Goal: Task Accomplishment & Management: Manage account settings

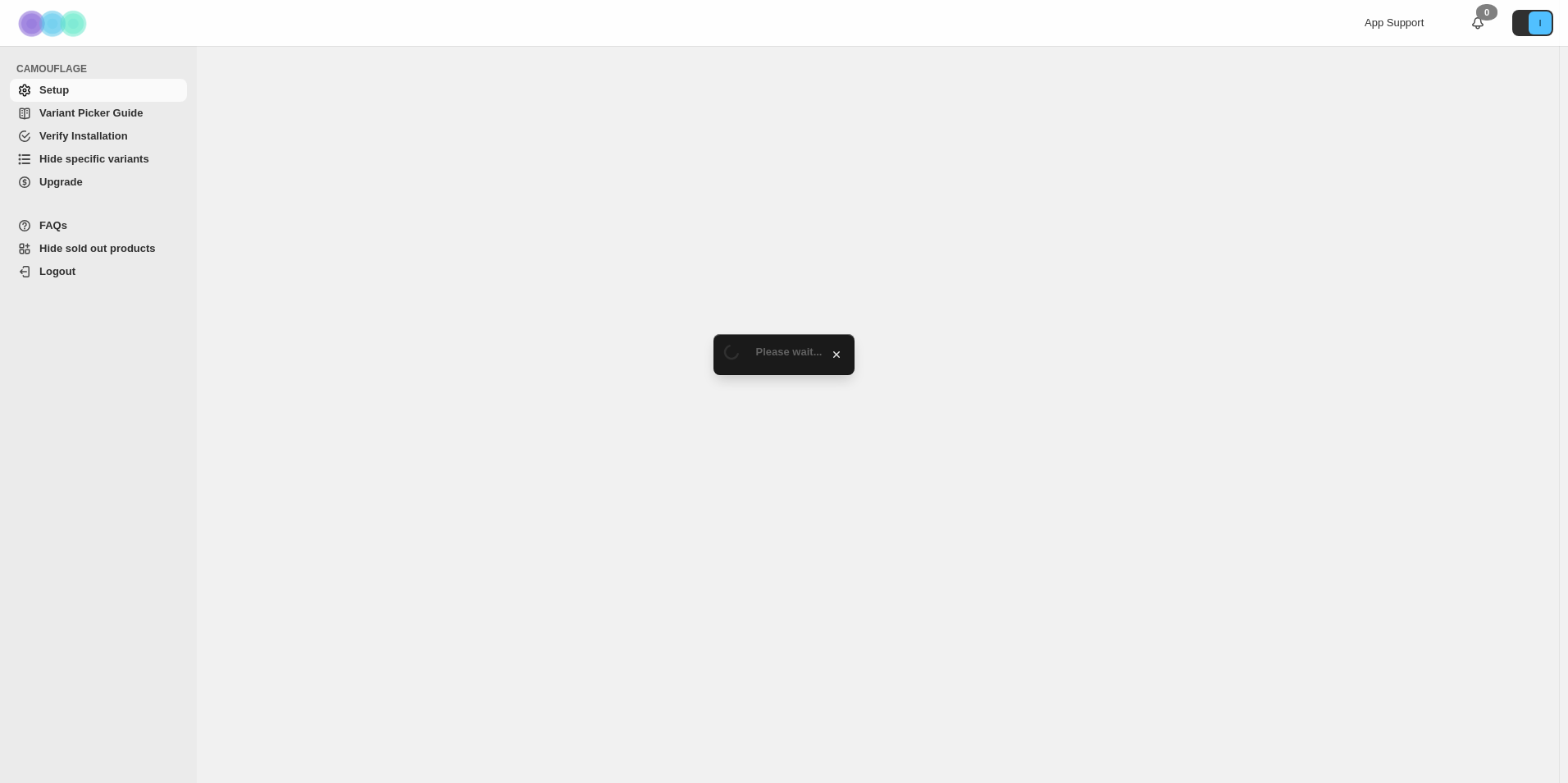
select select "******"
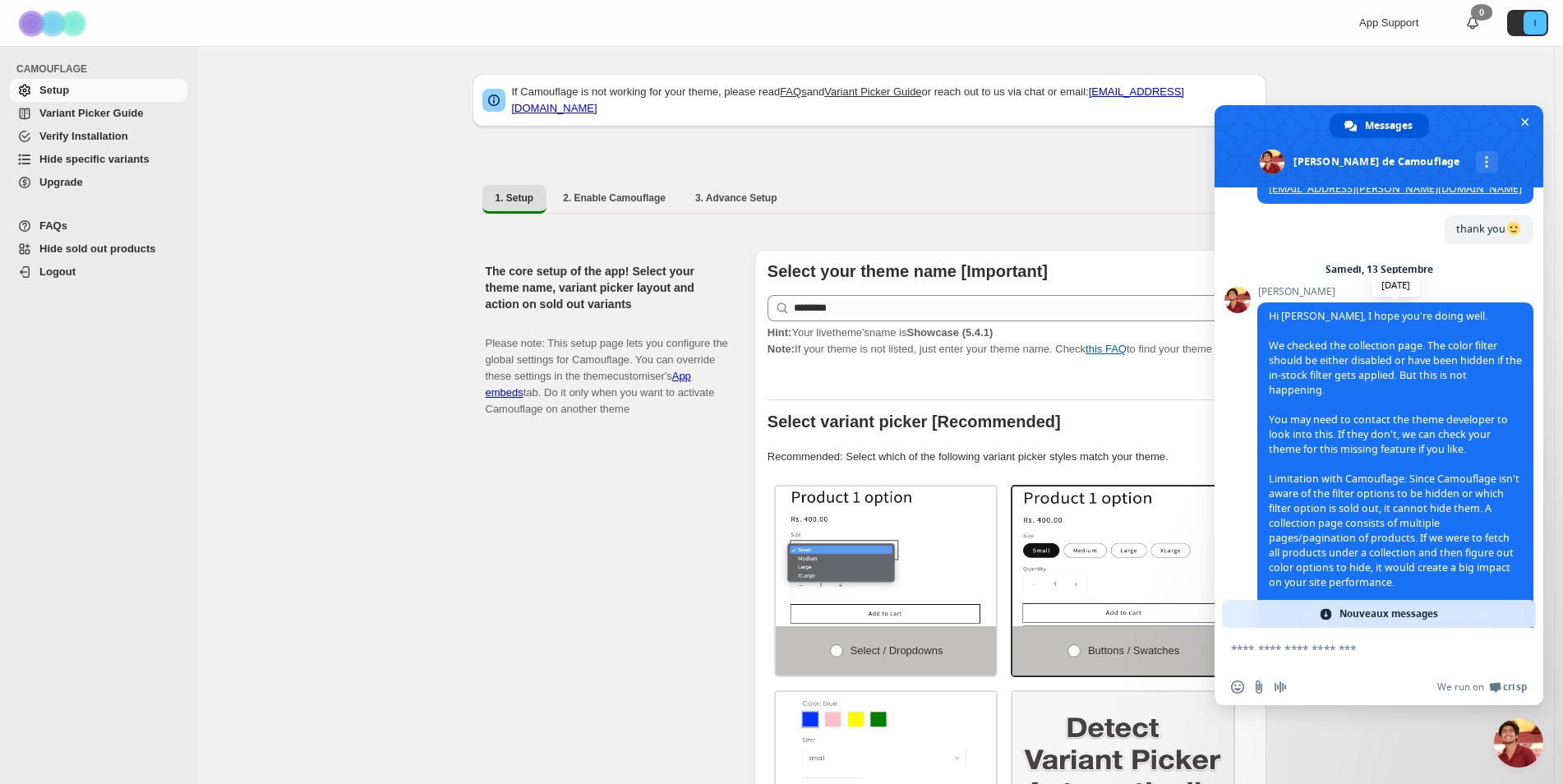
scroll to position [1061, 0]
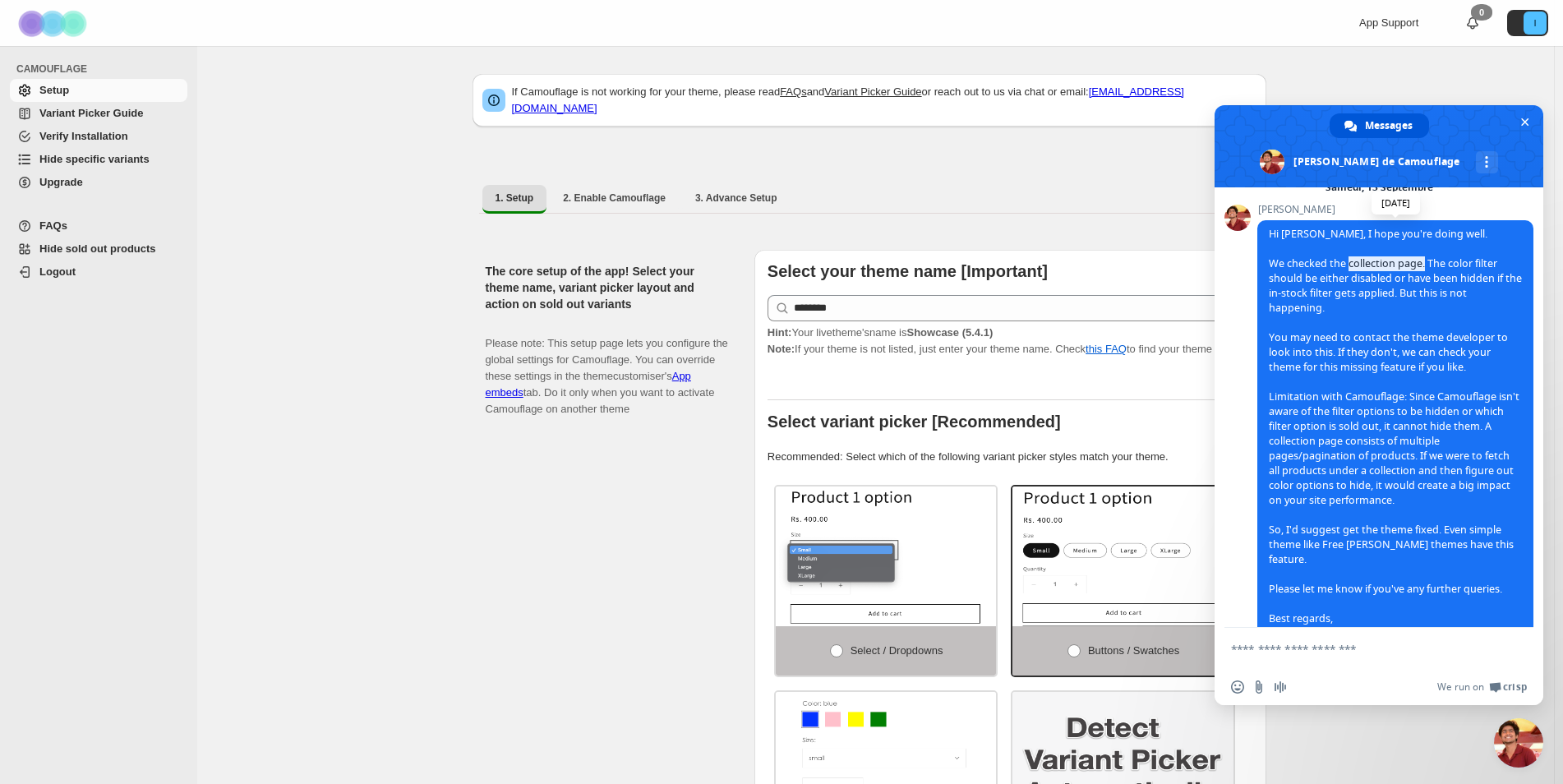
drag, startPoint x: 1352, startPoint y: 290, endPoint x: 1424, endPoint y: 294, distance: 72.1
click at [1424, 294] on span "Hi [PERSON_NAME], I hope you're doing well. We checked the collection page. The…" at bounding box center [1395, 433] width 253 height 413
drag, startPoint x: 1424, startPoint y: 294, endPoint x: 1432, endPoint y: 297, distance: 8.5
click at [1435, 297] on span "Hi [PERSON_NAME], I hope you're doing well. We checked the collection page. The…" at bounding box center [1395, 433] width 253 height 413
drag, startPoint x: 1396, startPoint y: 307, endPoint x: 1407, endPoint y: 307, distance: 11.0
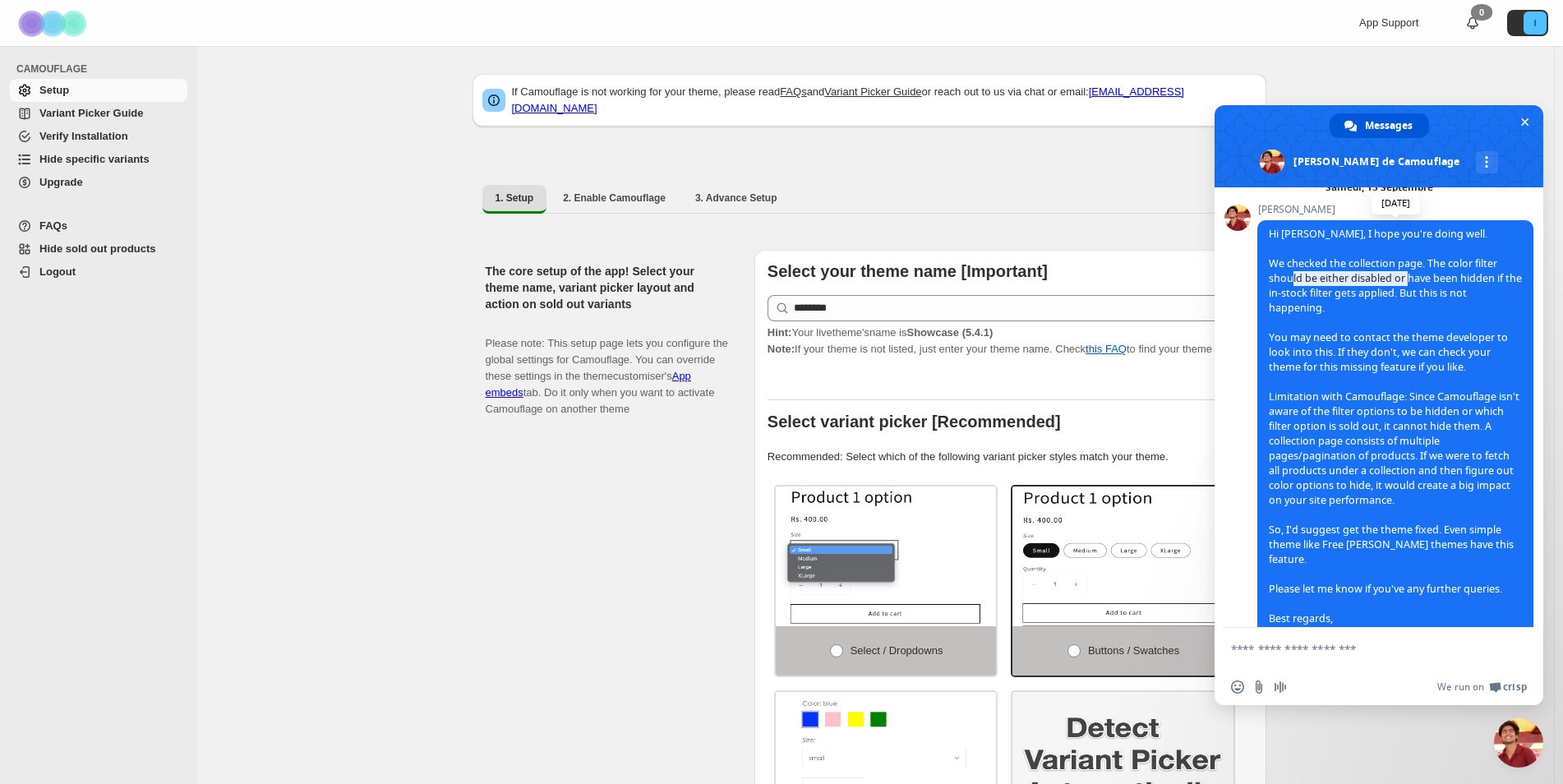
click at [1407, 307] on span "Hi [PERSON_NAME], I hope you're doing well. We checked the collection page. The…" at bounding box center [1395, 433] width 253 height 413
click at [1412, 312] on span "Hi [PERSON_NAME], I hope you're doing well. We checked the collection page. The…" at bounding box center [1395, 433] width 253 height 413
click at [1519, 121] on span "Fermer le chat" at bounding box center [1524, 121] width 18 height 18
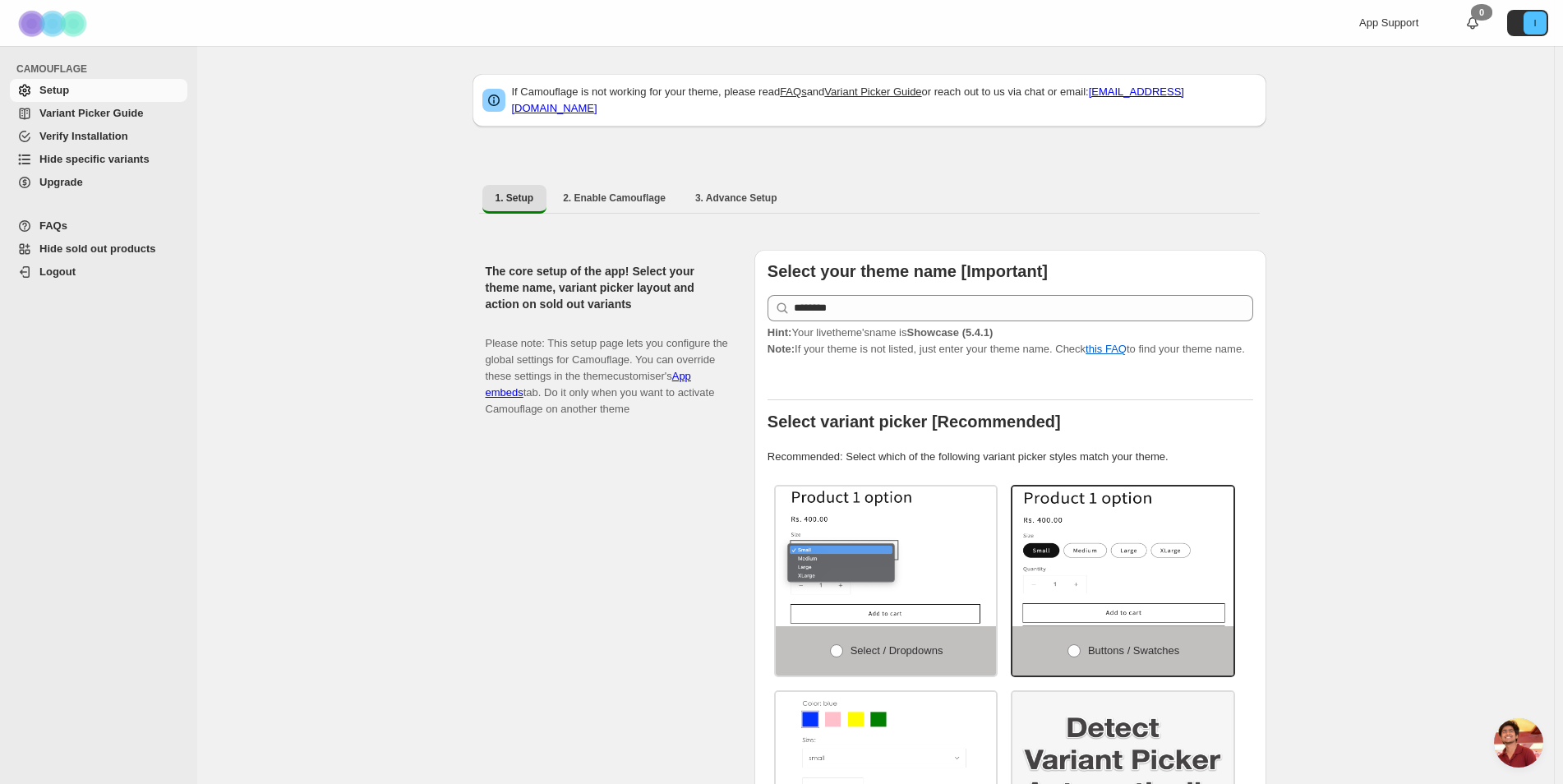
click at [106, 152] on span "Hide specific variants" at bounding box center [94, 158] width 110 height 13
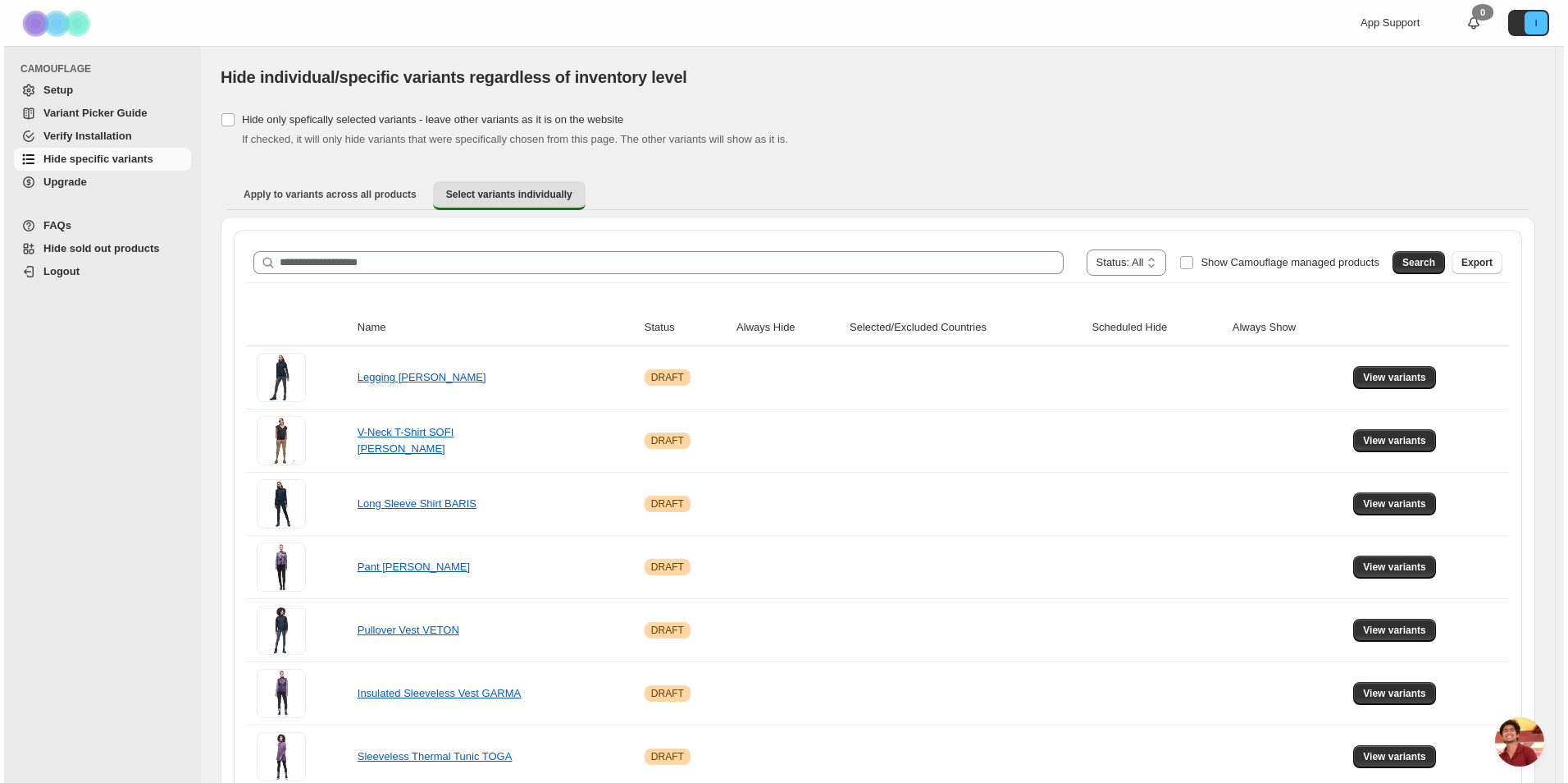
scroll to position [1060, 0]
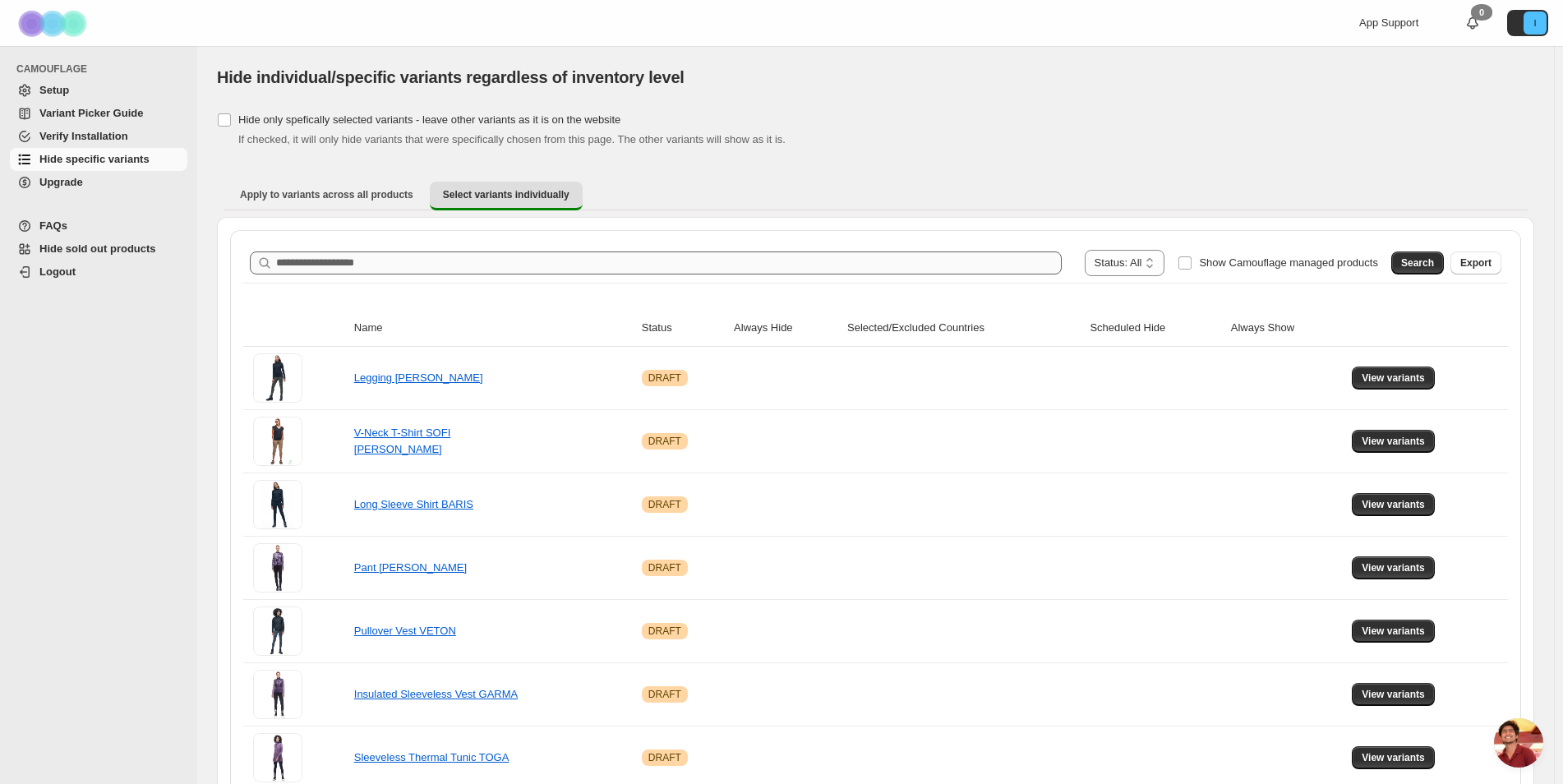
click at [525, 255] on input "Search product name" at bounding box center [670, 262] width 786 height 23
click at [1424, 267] on span "Search" at bounding box center [1417, 263] width 33 height 13
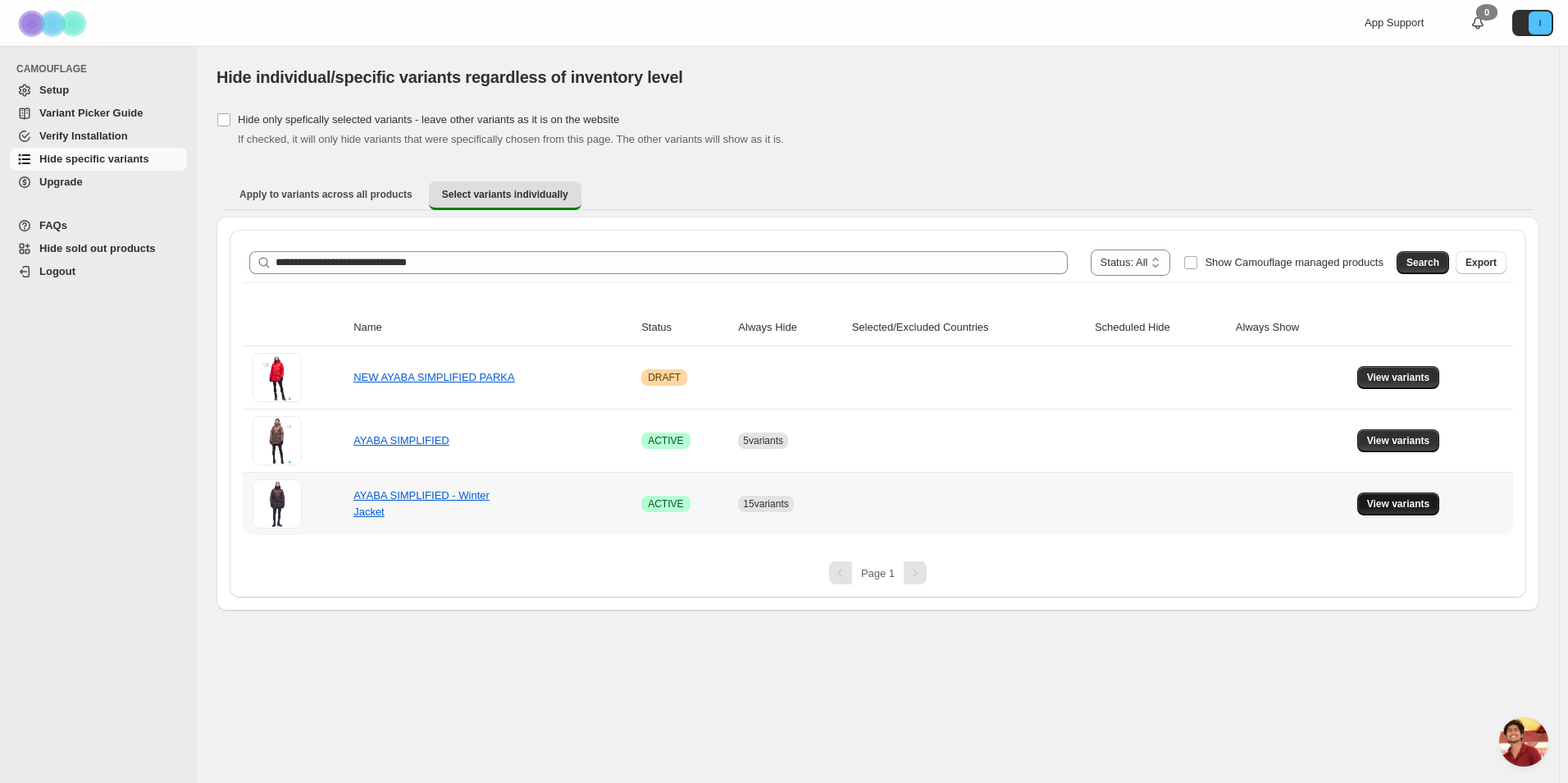
click at [1421, 502] on span "View variants" at bounding box center [1399, 504] width 64 height 13
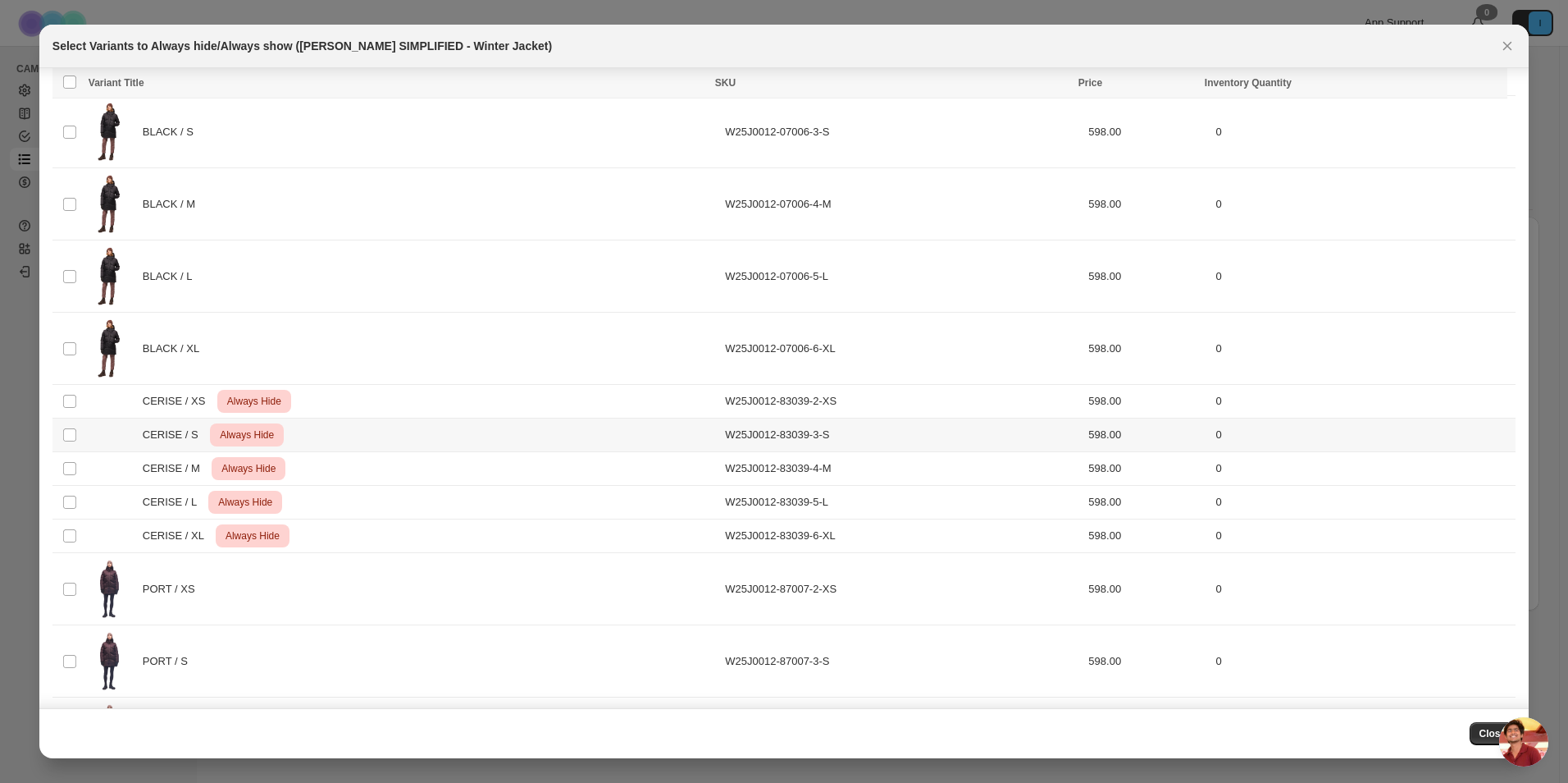
scroll to position [0, 0]
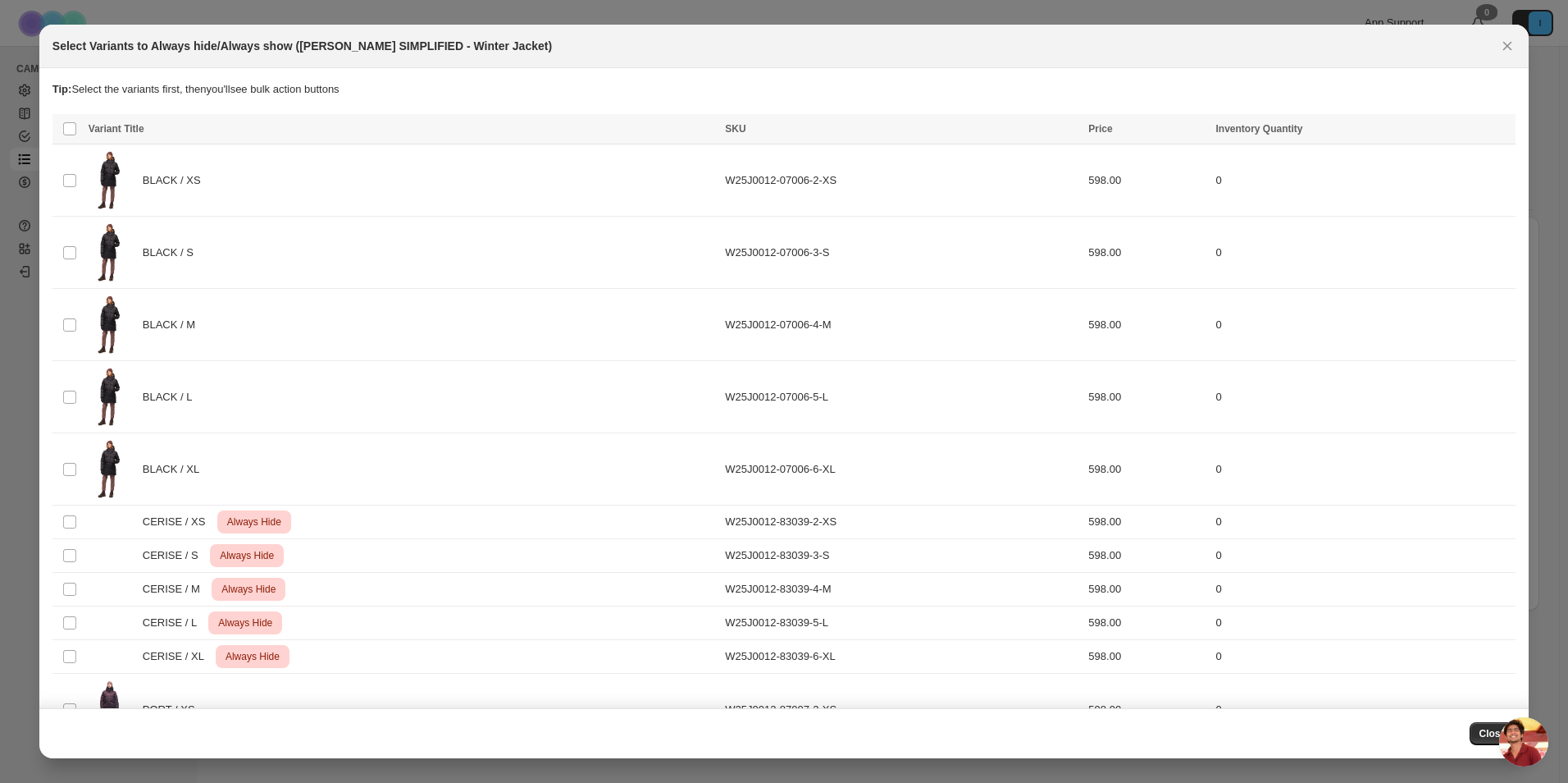
click at [1504, 45] on icon "Close" at bounding box center [1508, 46] width 17 height 17
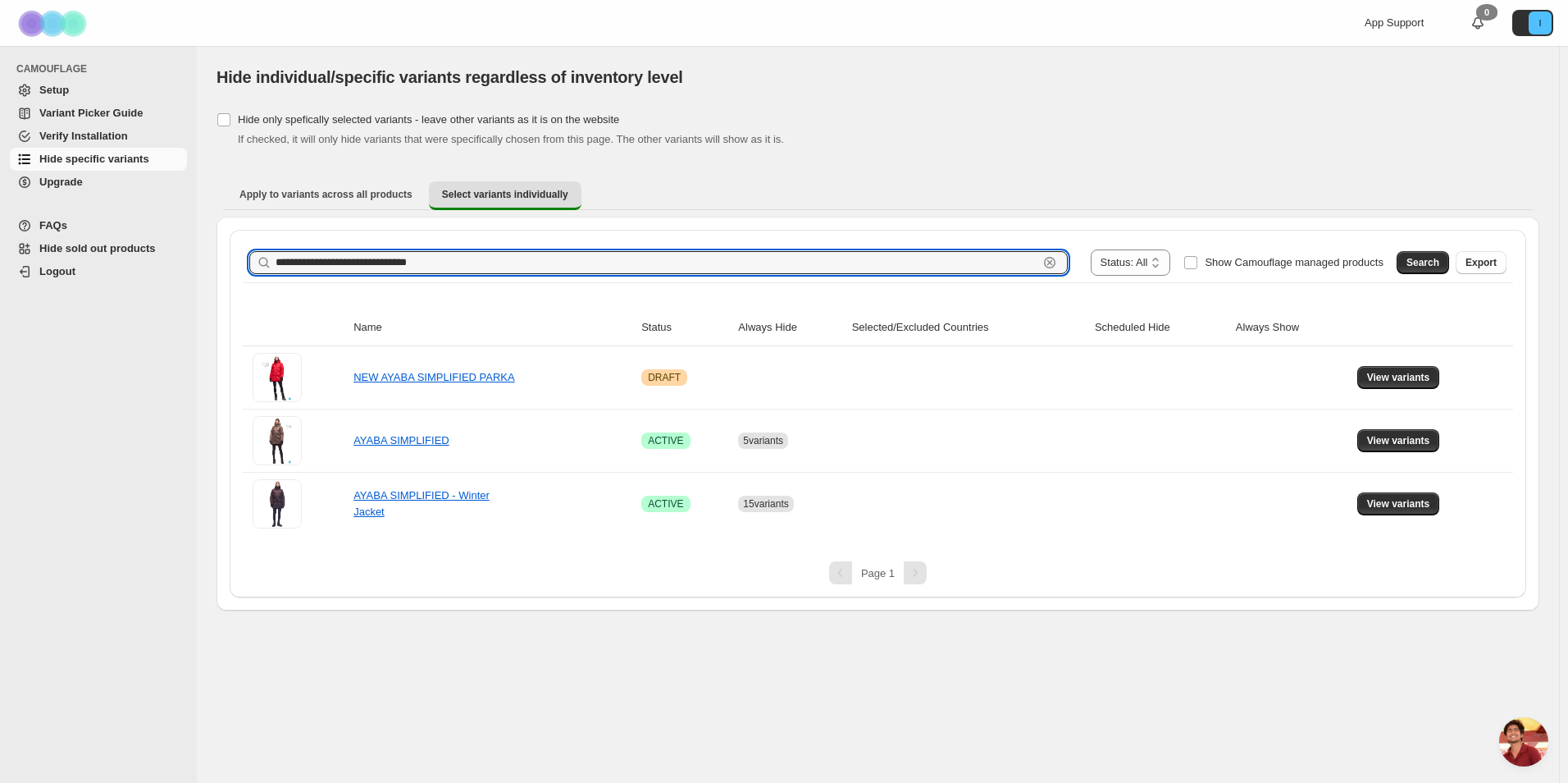
drag, startPoint x: 283, startPoint y: 227, endPoint x: 133, endPoint y: 220, distance: 150.2
click at [133, 220] on div "**********" at bounding box center [784, 392] width 1568 height 783
paste input "text"
click at [1446, 260] on button "Search" at bounding box center [1422, 262] width 53 height 23
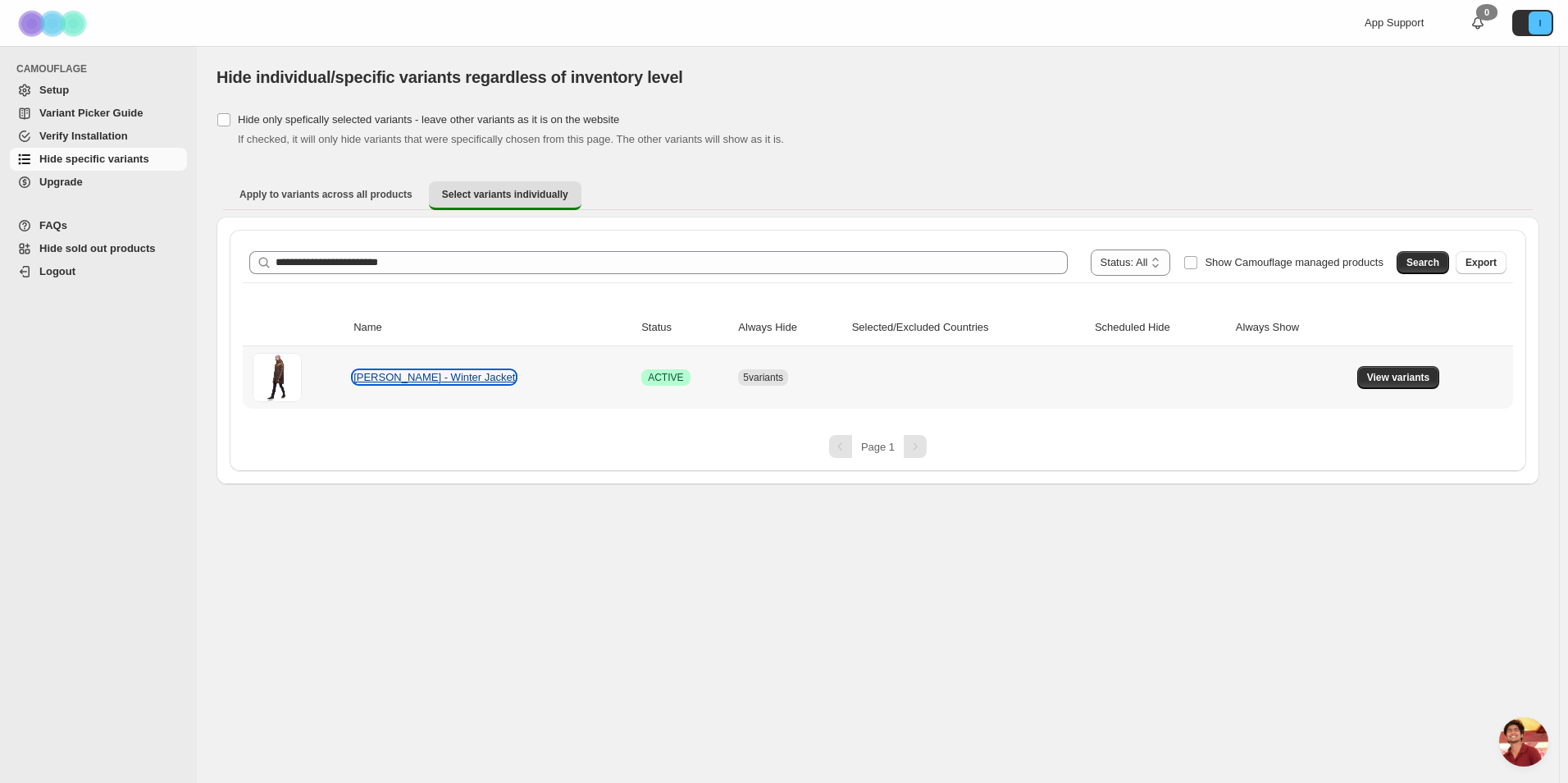
click at [451, 371] on link "[PERSON_NAME] - Winter Jacket" at bounding box center [434, 376] width 161 height 13
click at [1427, 376] on span "View variants" at bounding box center [1399, 377] width 64 height 13
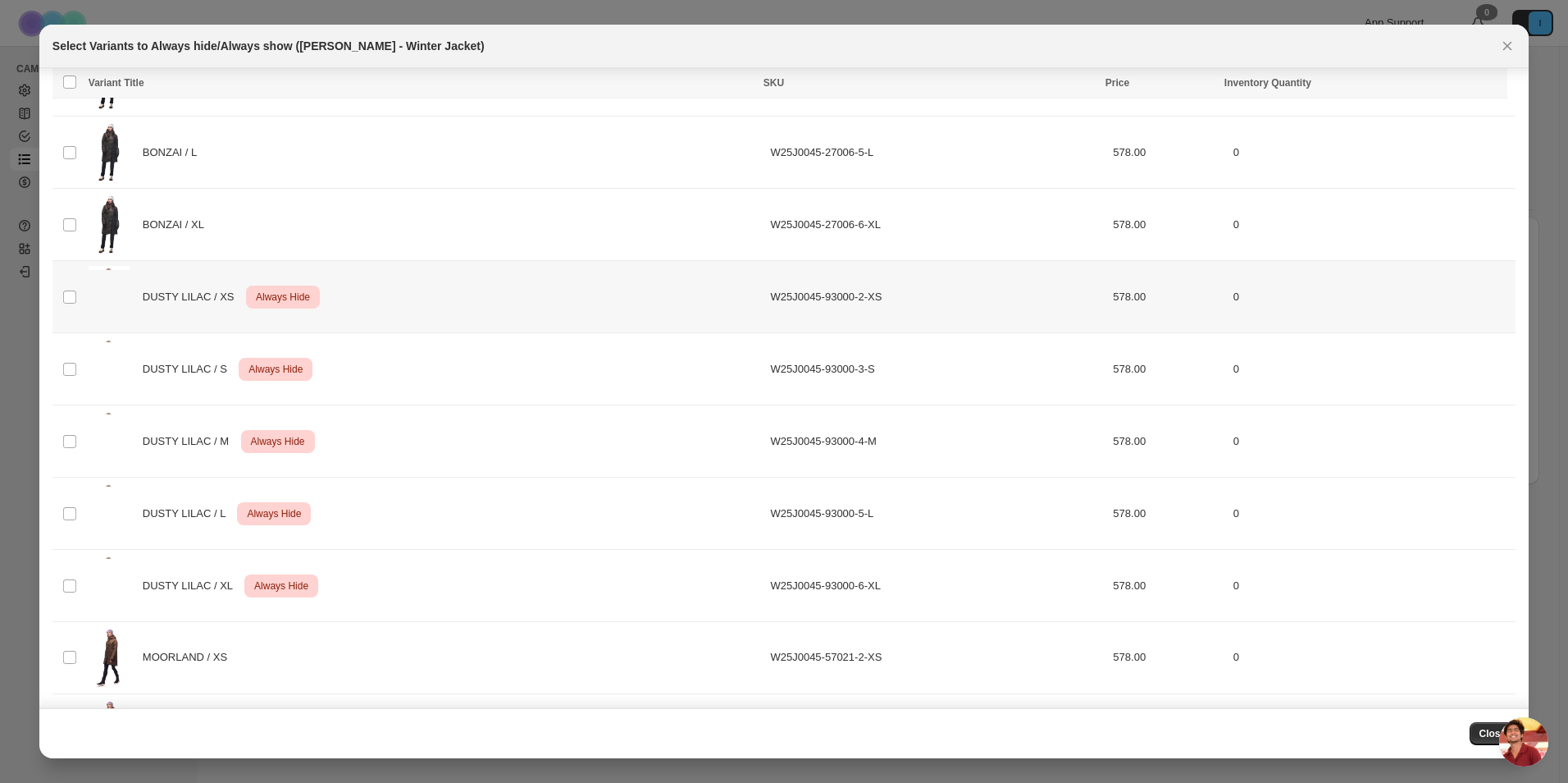
scroll to position [604, 0]
click at [94, 299] on img ":r10:" at bounding box center [109, 299] width 41 height 62
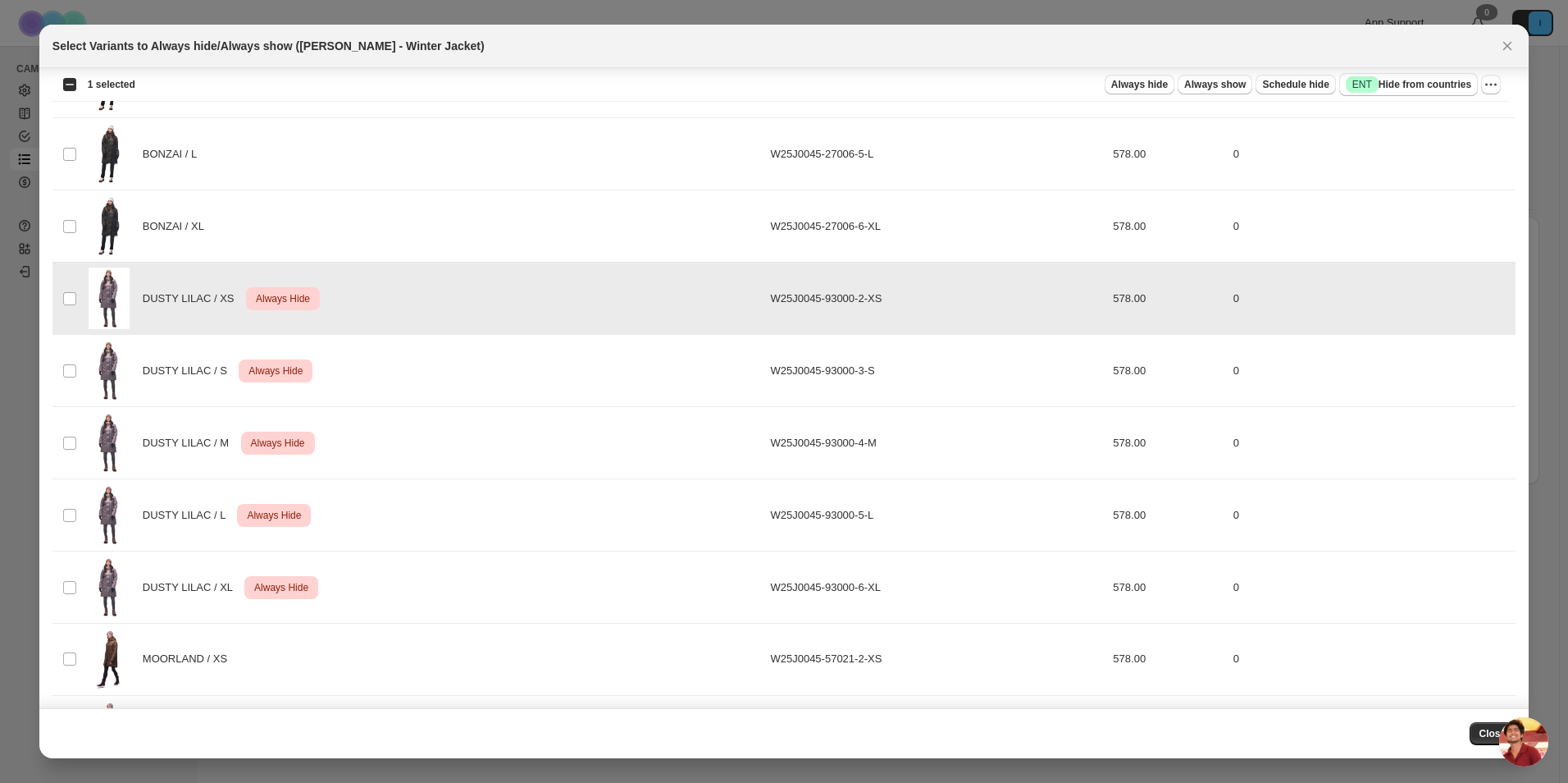
click at [74, 357] on td "Select product variant" at bounding box center [68, 371] width 31 height 72
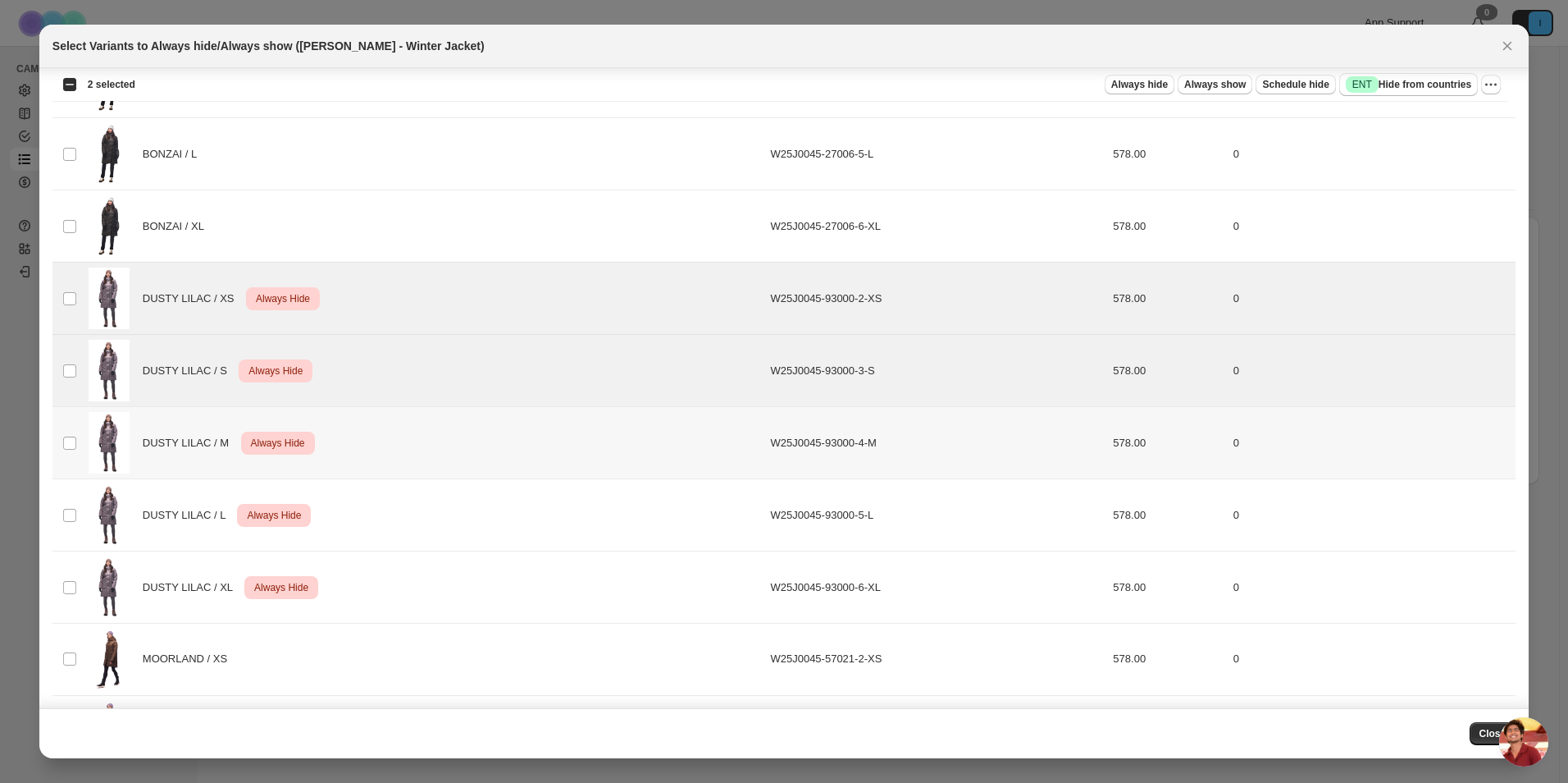
click at [70, 451] on td "Select product variant" at bounding box center [68, 443] width 31 height 72
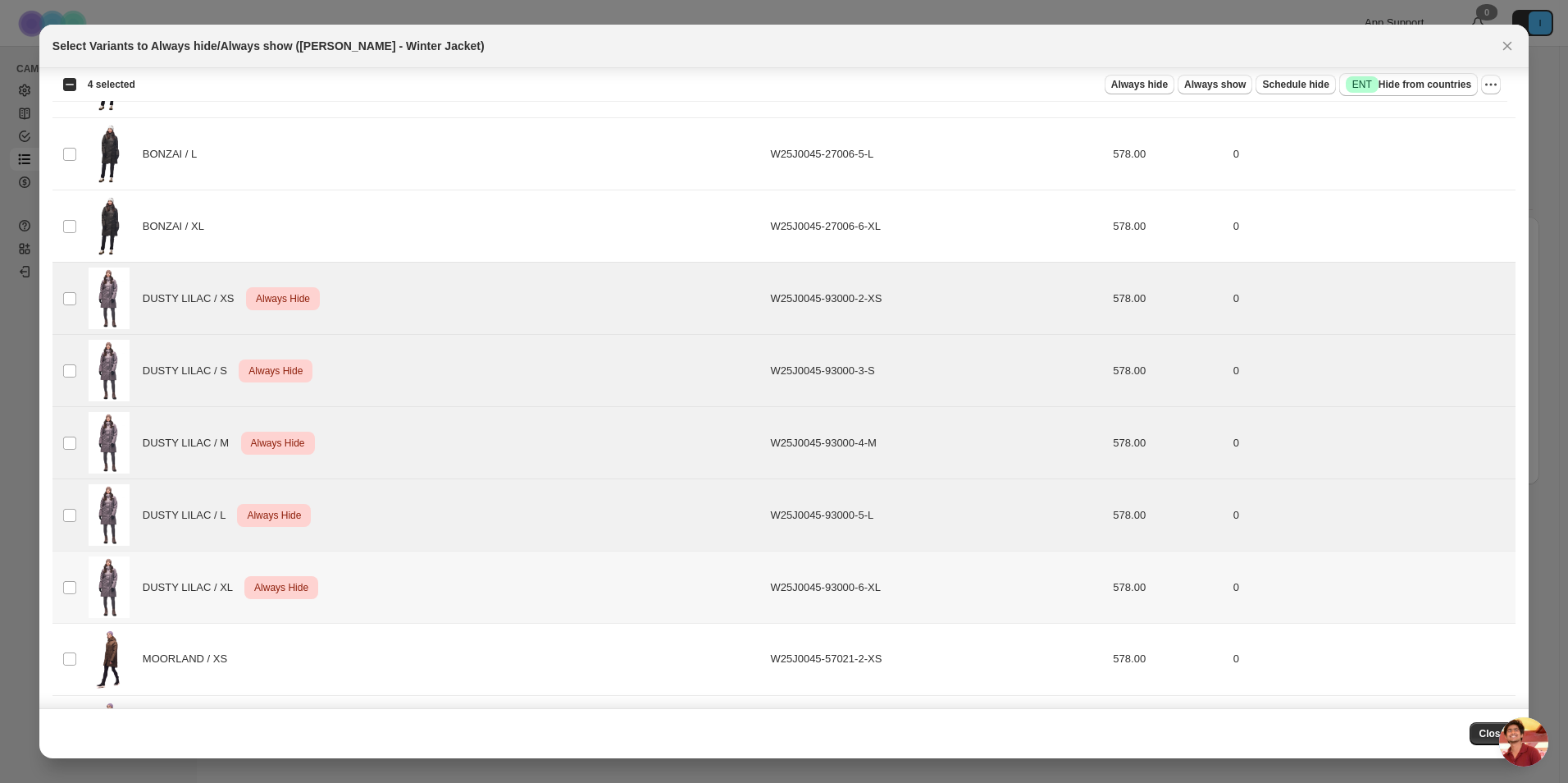
click at [88, 597] on td "DUSTY LILAC / XL Critical Always Hide" at bounding box center [425, 587] width 682 height 72
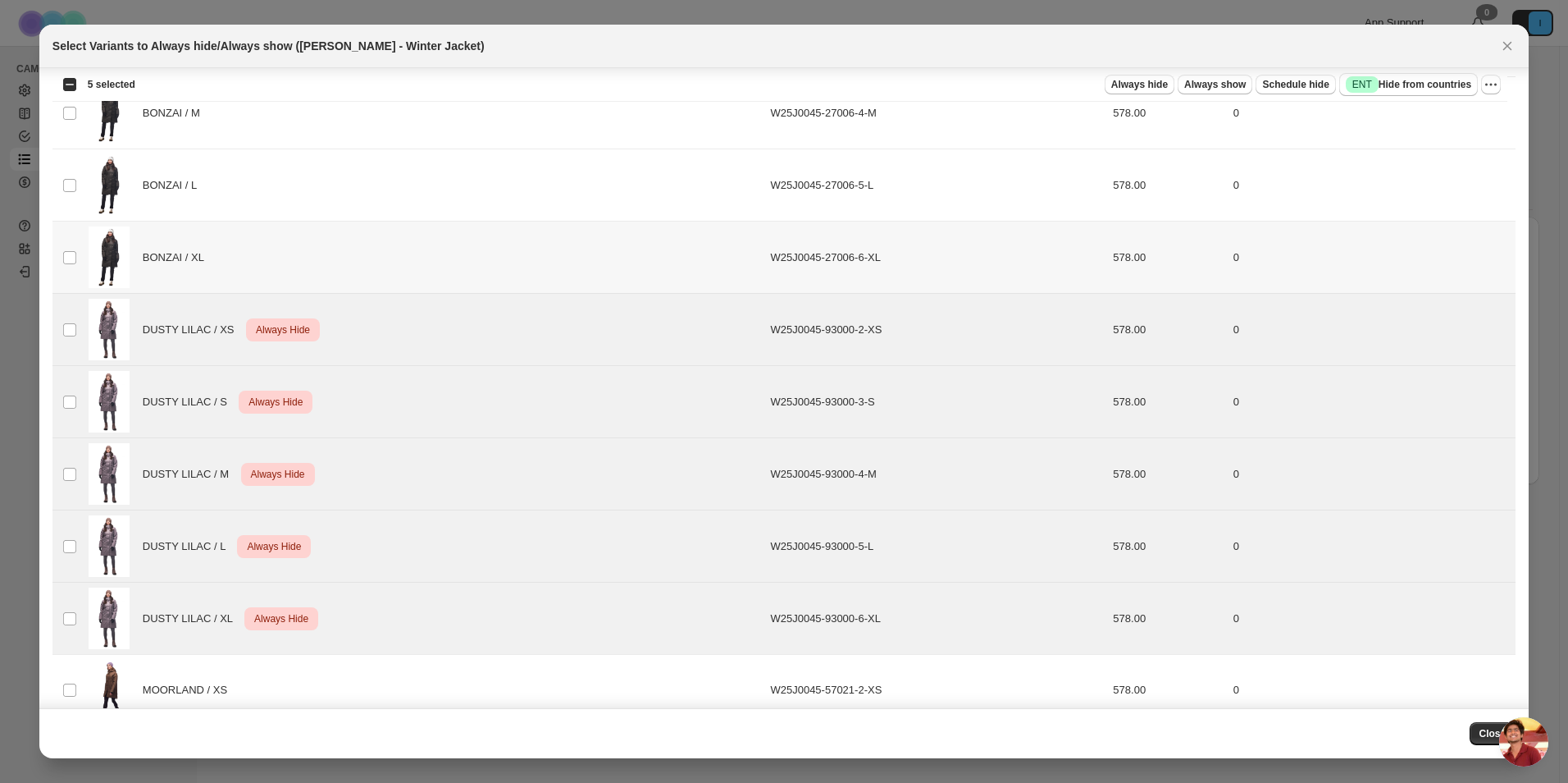
scroll to position [358, 0]
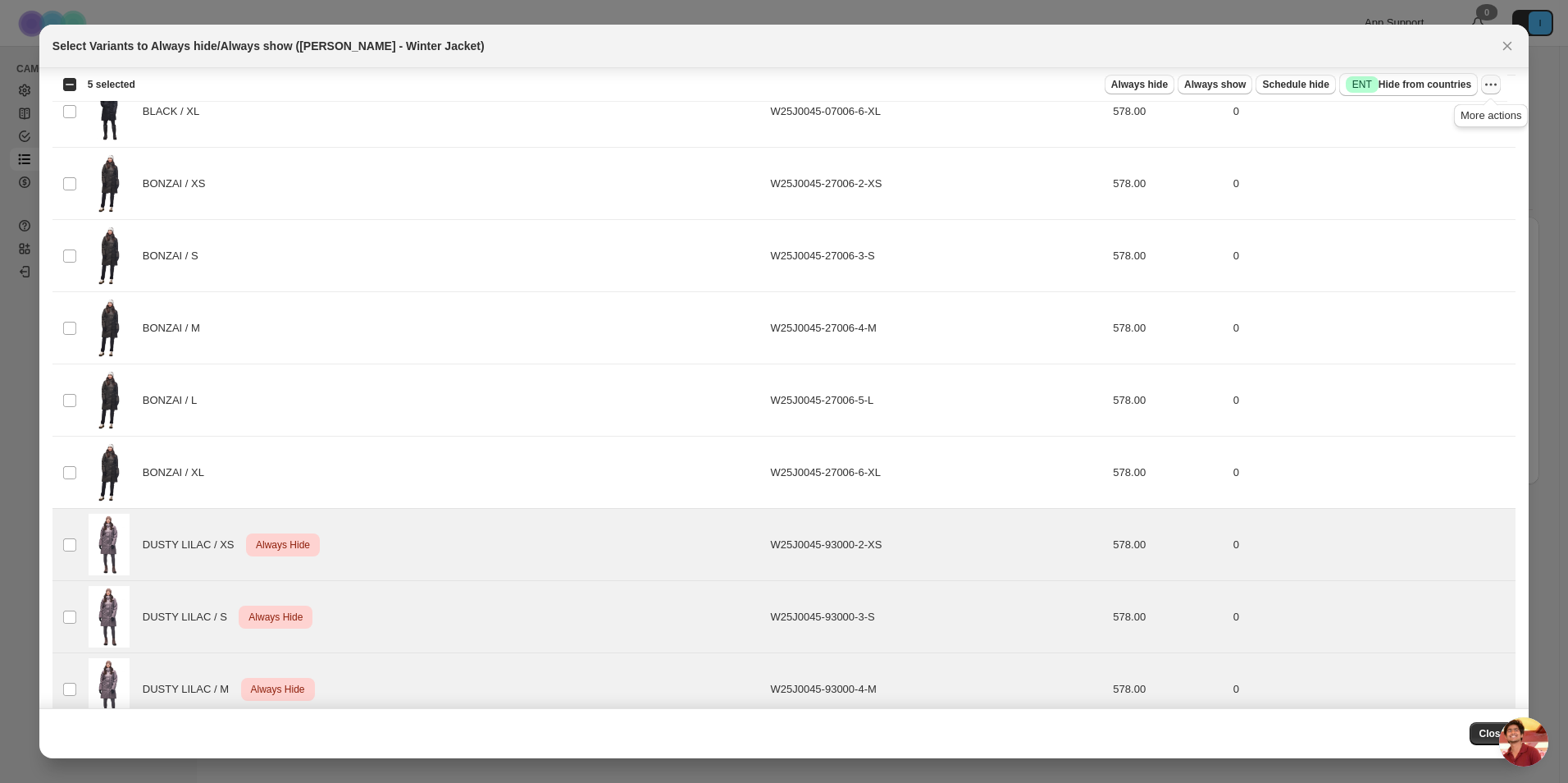
click at [1495, 85] on icon "More actions" at bounding box center [1491, 84] width 17 height 17
click at [1428, 123] on span "Undo always hide" at bounding box center [1414, 116] width 84 height 13
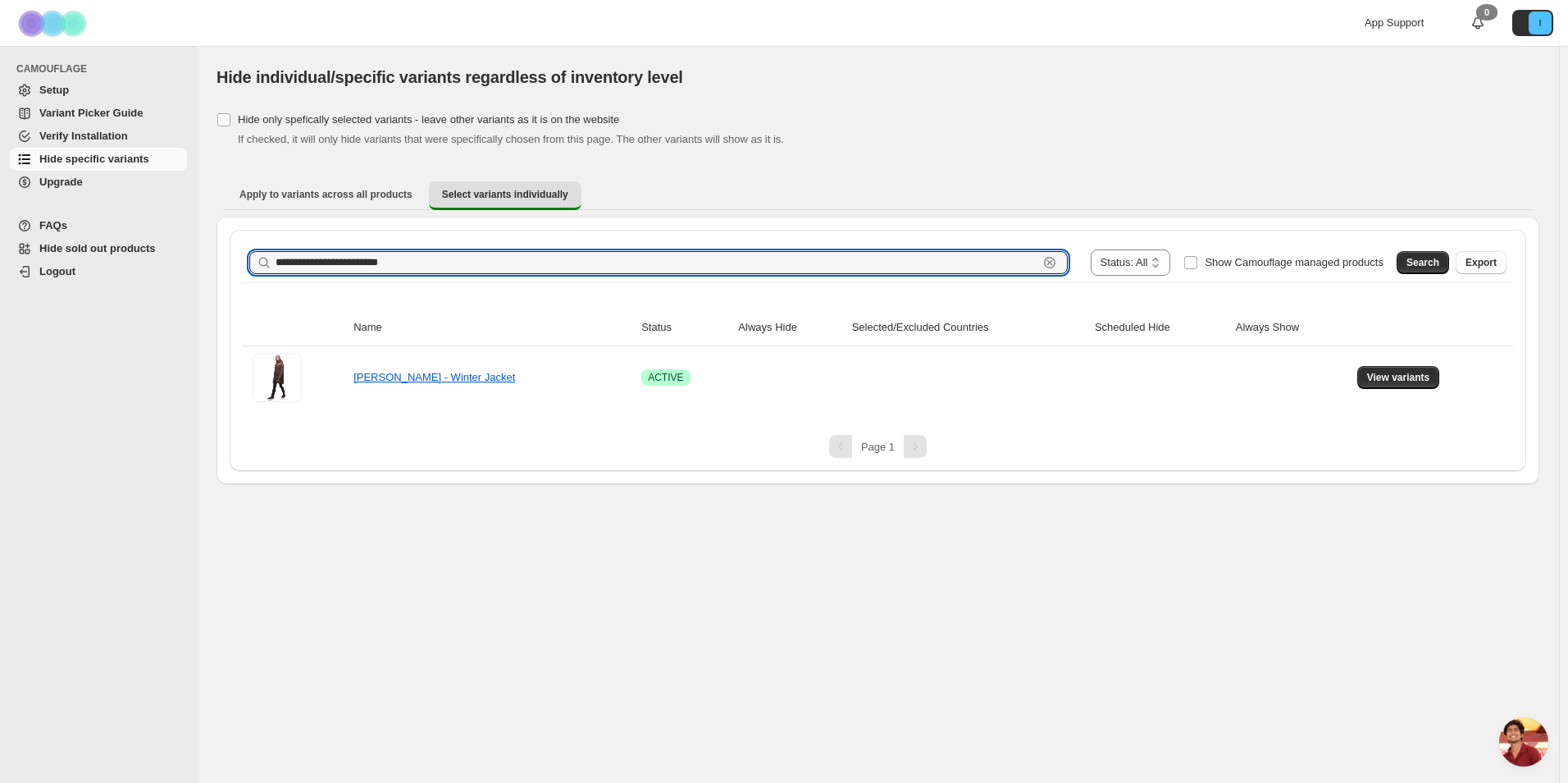
drag, startPoint x: 582, startPoint y: 252, endPoint x: 198, endPoint y: 253, distance: 384.0
click at [198, 253] on div "**********" at bounding box center [877, 265] width 1362 height 438
paste input "********"
drag, startPoint x: 456, startPoint y: 262, endPoint x: 393, endPoint y: 257, distance: 63.2
click at [393, 257] on input "**********" at bounding box center [657, 262] width 763 height 23
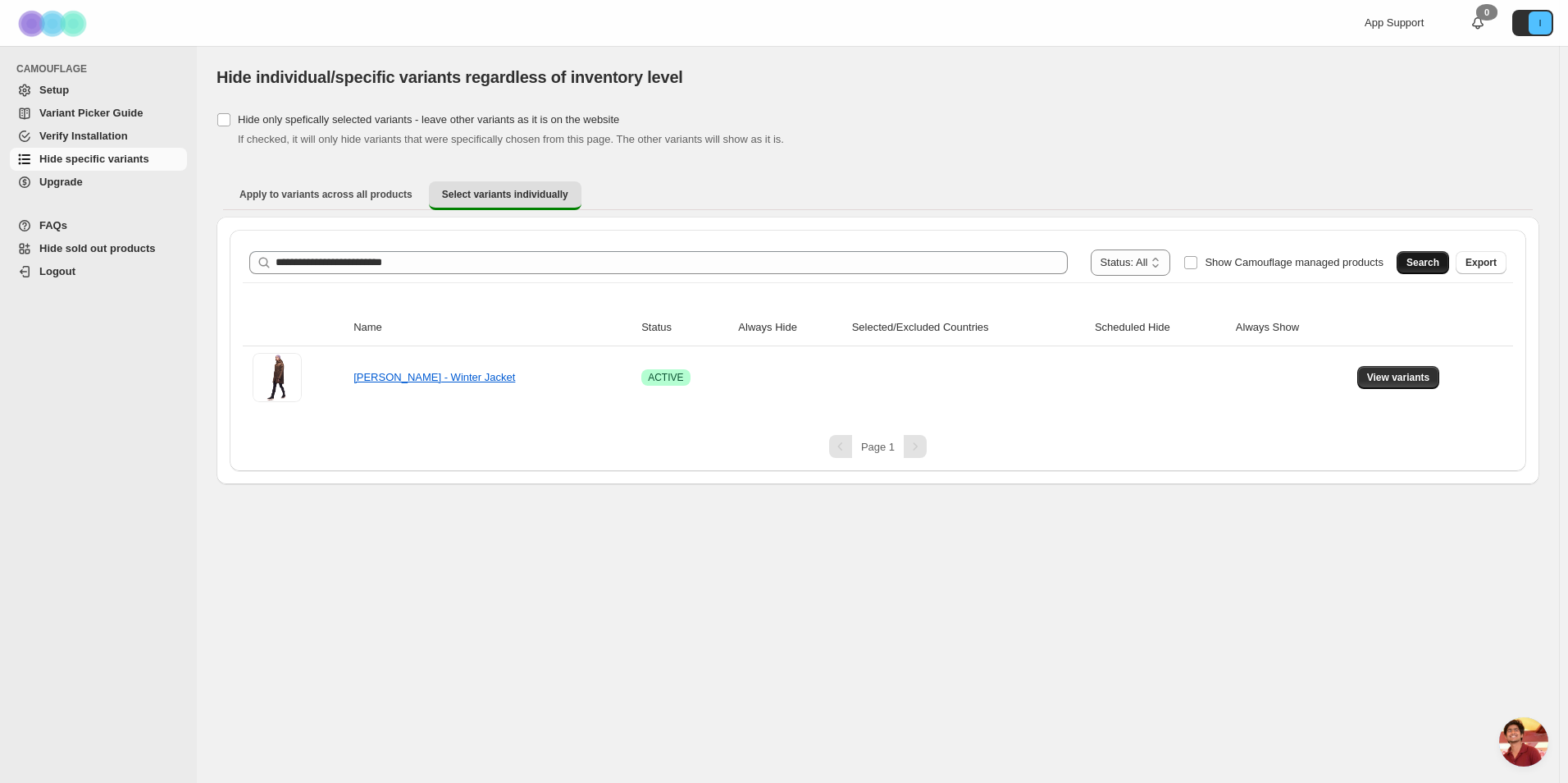
click at [1412, 268] on span "Search" at bounding box center [1422, 263] width 33 height 13
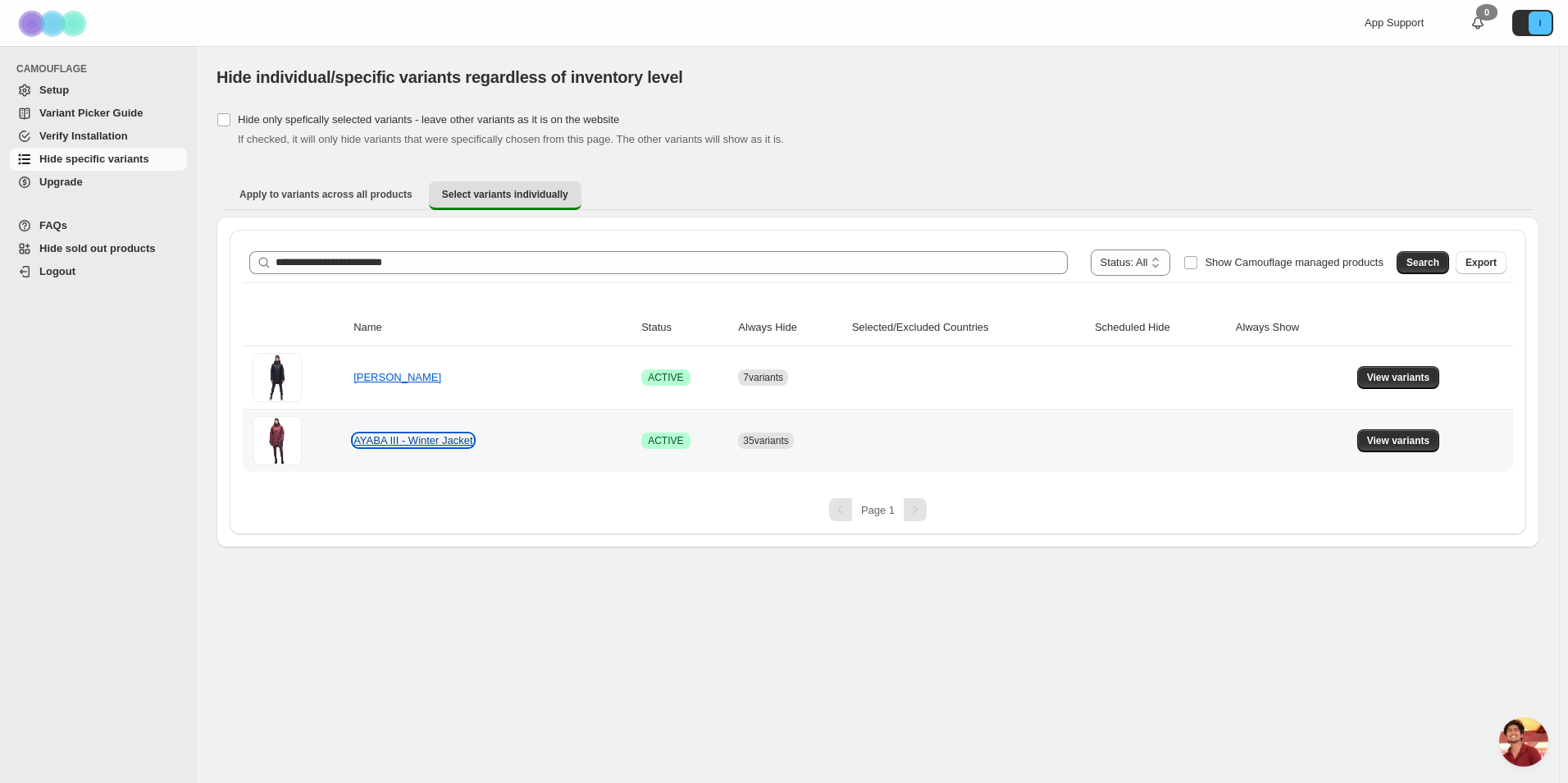
click at [396, 439] on link "AYABA III - Winter Jacket" at bounding box center [413, 440] width 119 height 13
click at [1407, 444] on span "View variants" at bounding box center [1399, 441] width 64 height 13
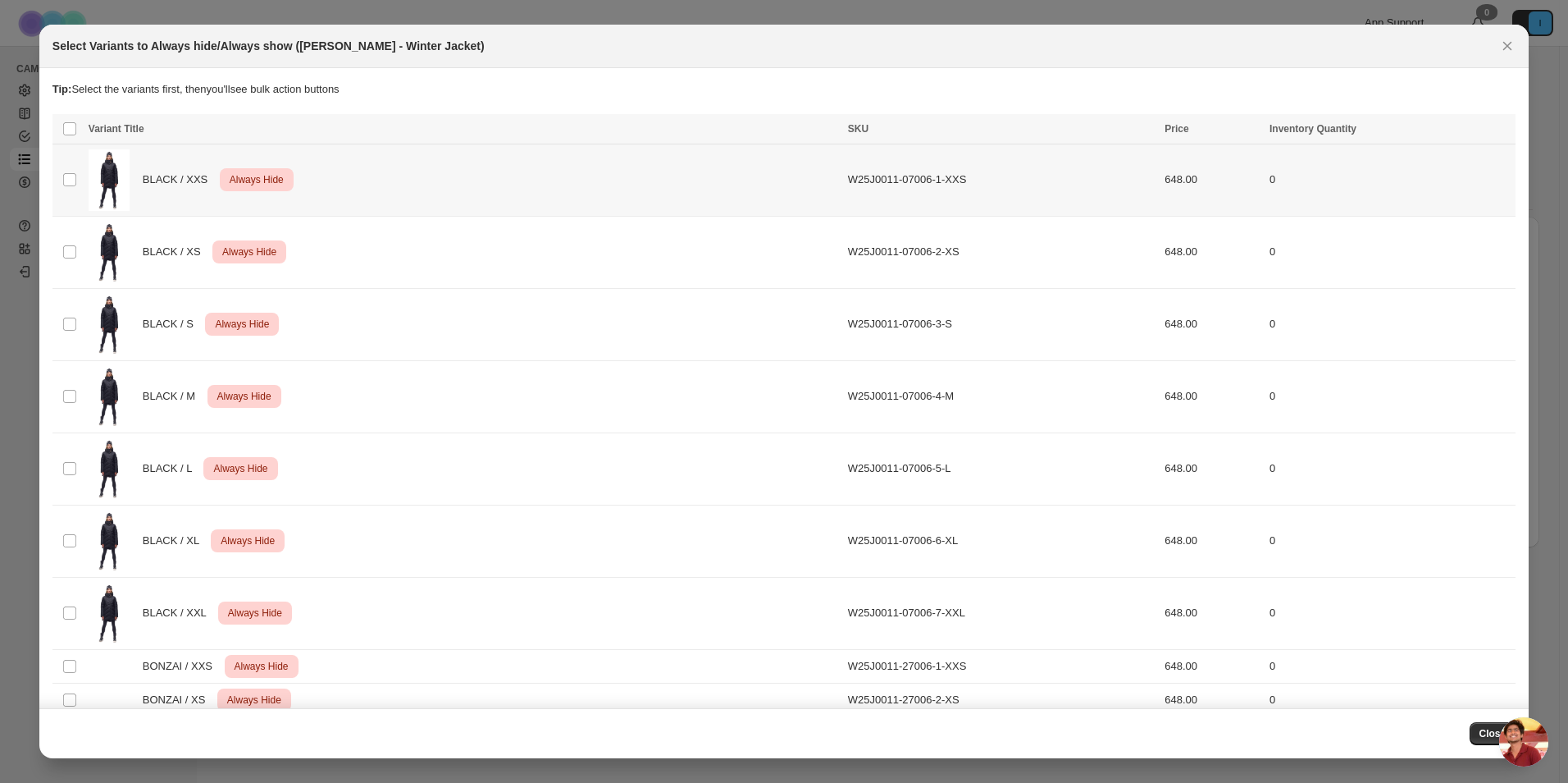
click at [78, 191] on td "Select product variant" at bounding box center [68, 181] width 31 height 72
click at [63, 242] on td "Select product variant" at bounding box center [68, 252] width 31 height 72
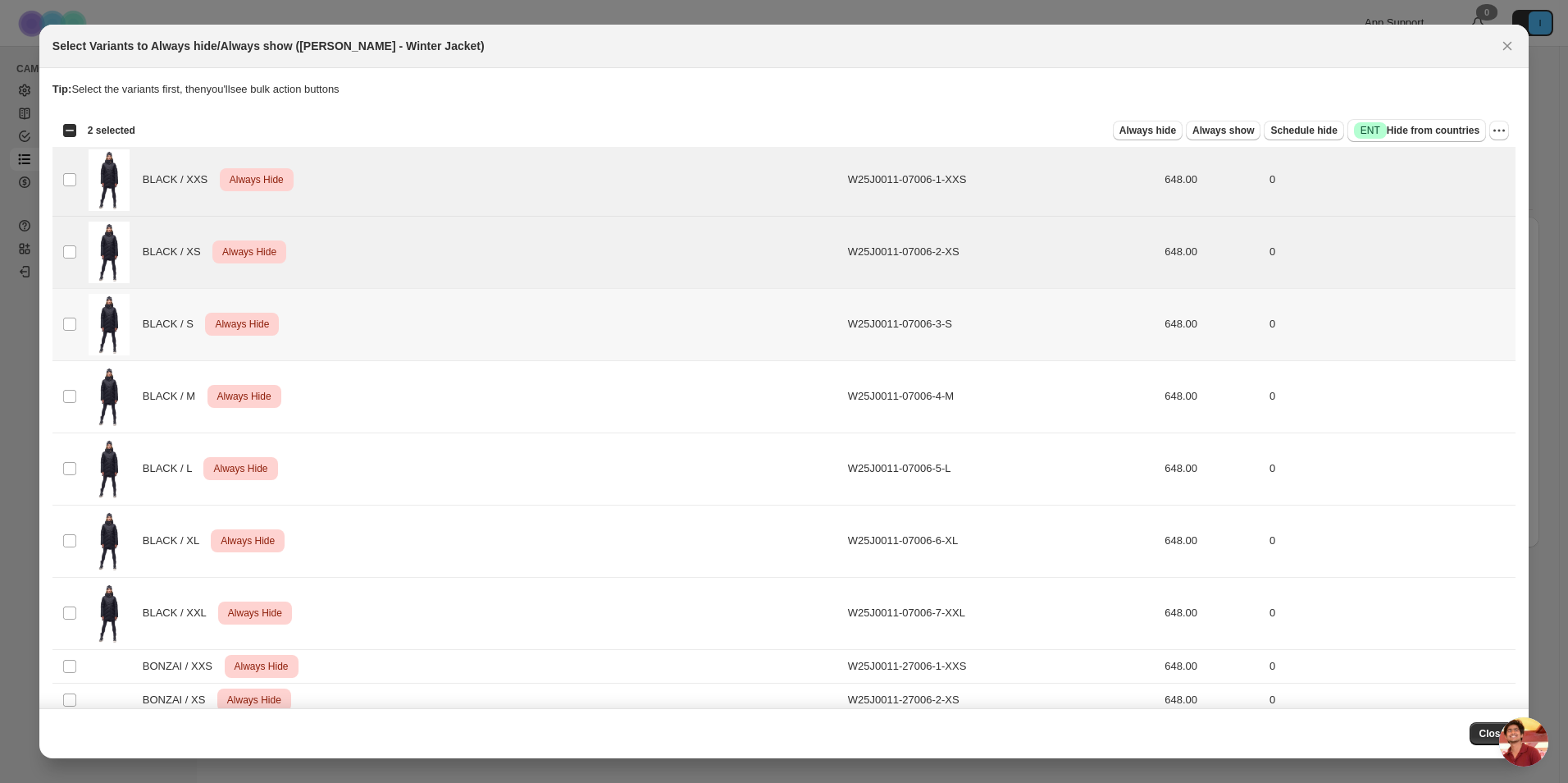
click at [76, 315] on td "Select product variant" at bounding box center [68, 324] width 31 height 72
click at [69, 389] on span ":r2b:" at bounding box center [70, 397] width 15 height 15
click at [73, 437] on td "Select product variant" at bounding box center [68, 468] width 31 height 72
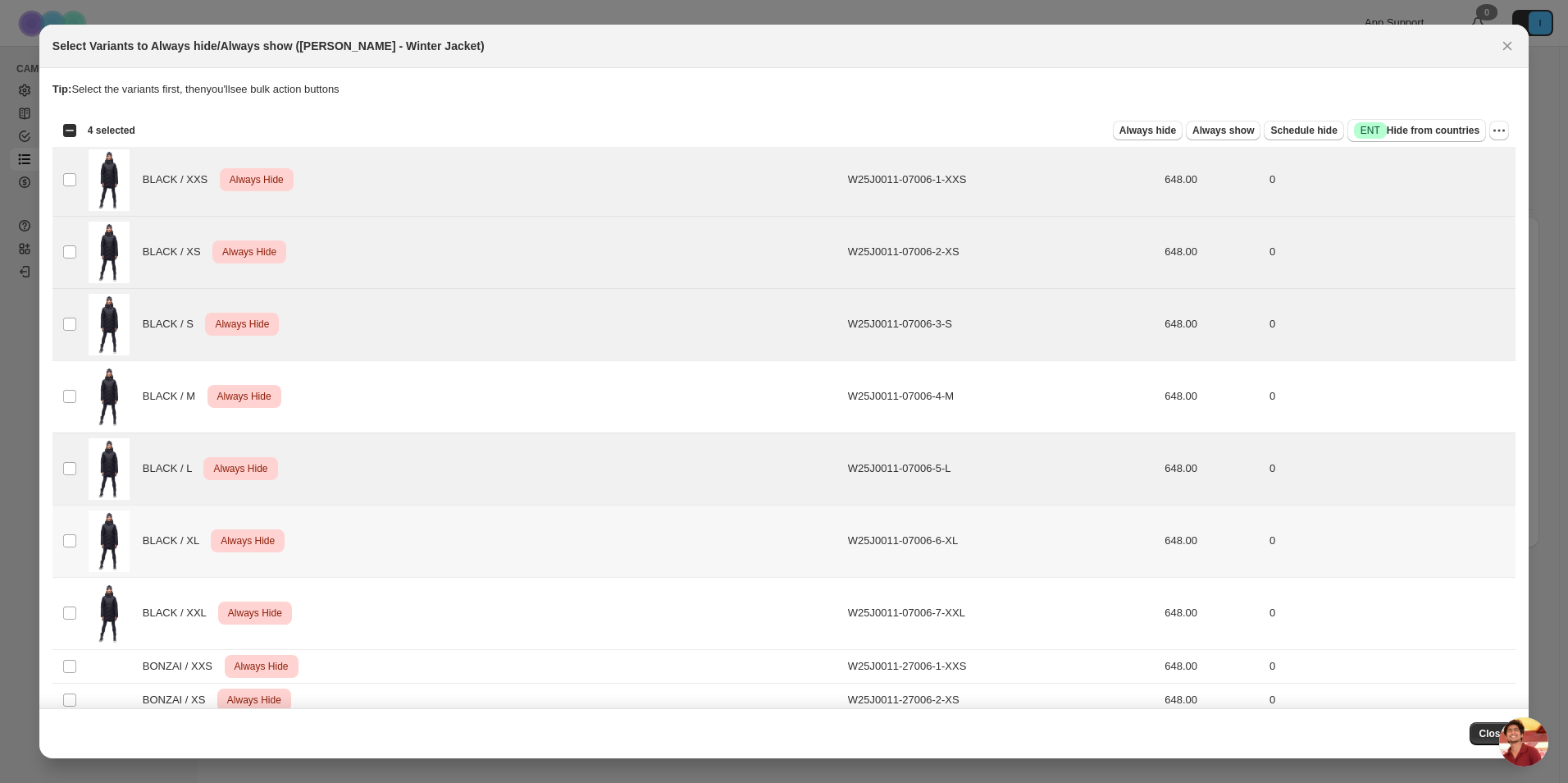
click at [79, 512] on td "Select product variant" at bounding box center [68, 540] width 31 height 72
click at [84, 387] on td "BLACK / M Critical Always Hide" at bounding box center [463, 397] width 759 height 72
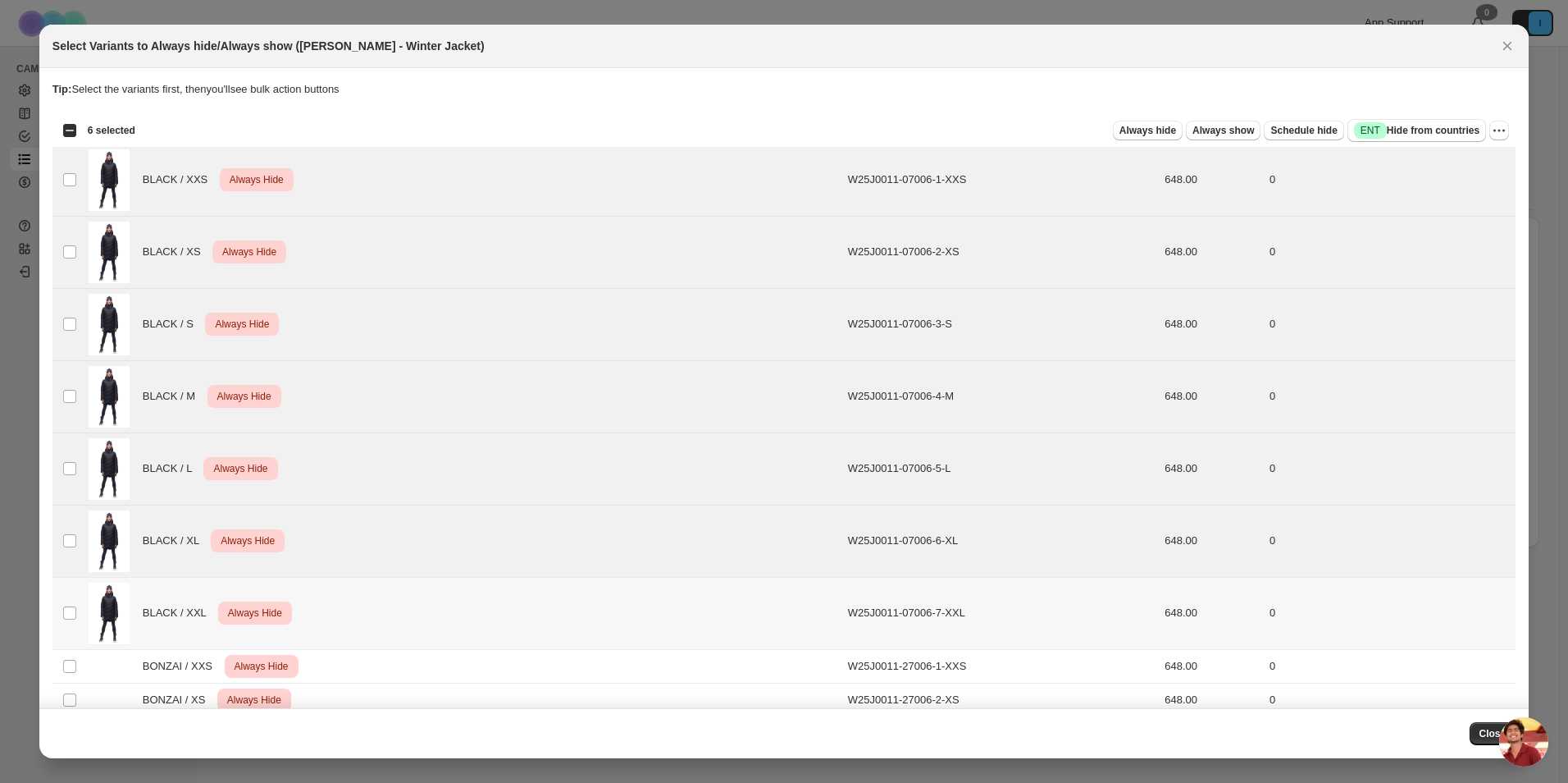
click at [72, 598] on td "Select product variant" at bounding box center [68, 612] width 31 height 72
click at [1495, 134] on icon "More actions" at bounding box center [1499, 130] width 17 height 17
click at [1448, 167] on span "Undo always hide" at bounding box center [1414, 162] width 84 height 13
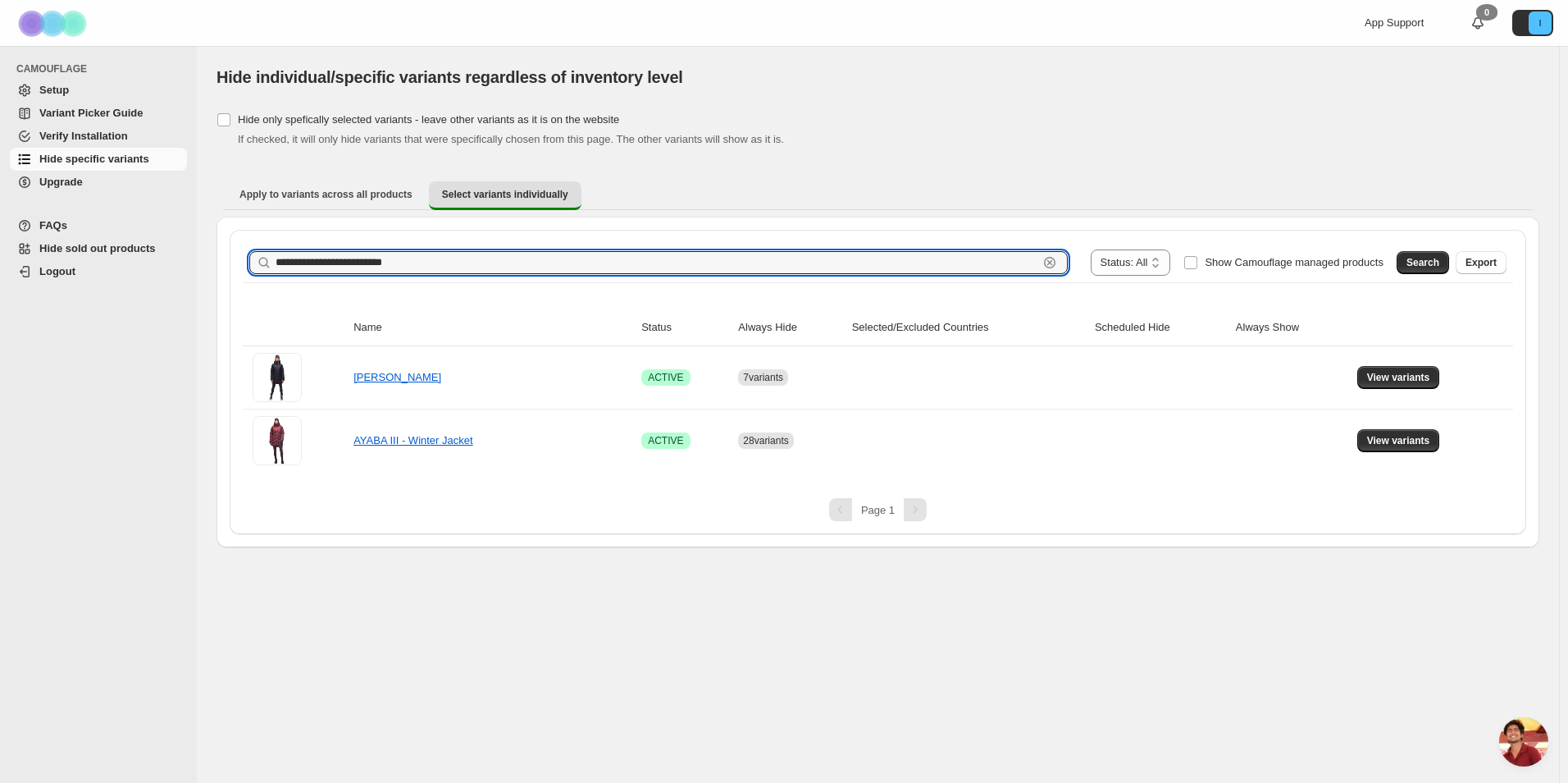
drag, startPoint x: 463, startPoint y: 269, endPoint x: 115, endPoint y: 272, distance: 348.0
click at [115, 272] on div "**********" at bounding box center [784, 392] width 1568 height 783
paste input "*********"
type input "**********"
click at [1452, 259] on div "Search Export" at bounding box center [1448, 258] width 116 height 33
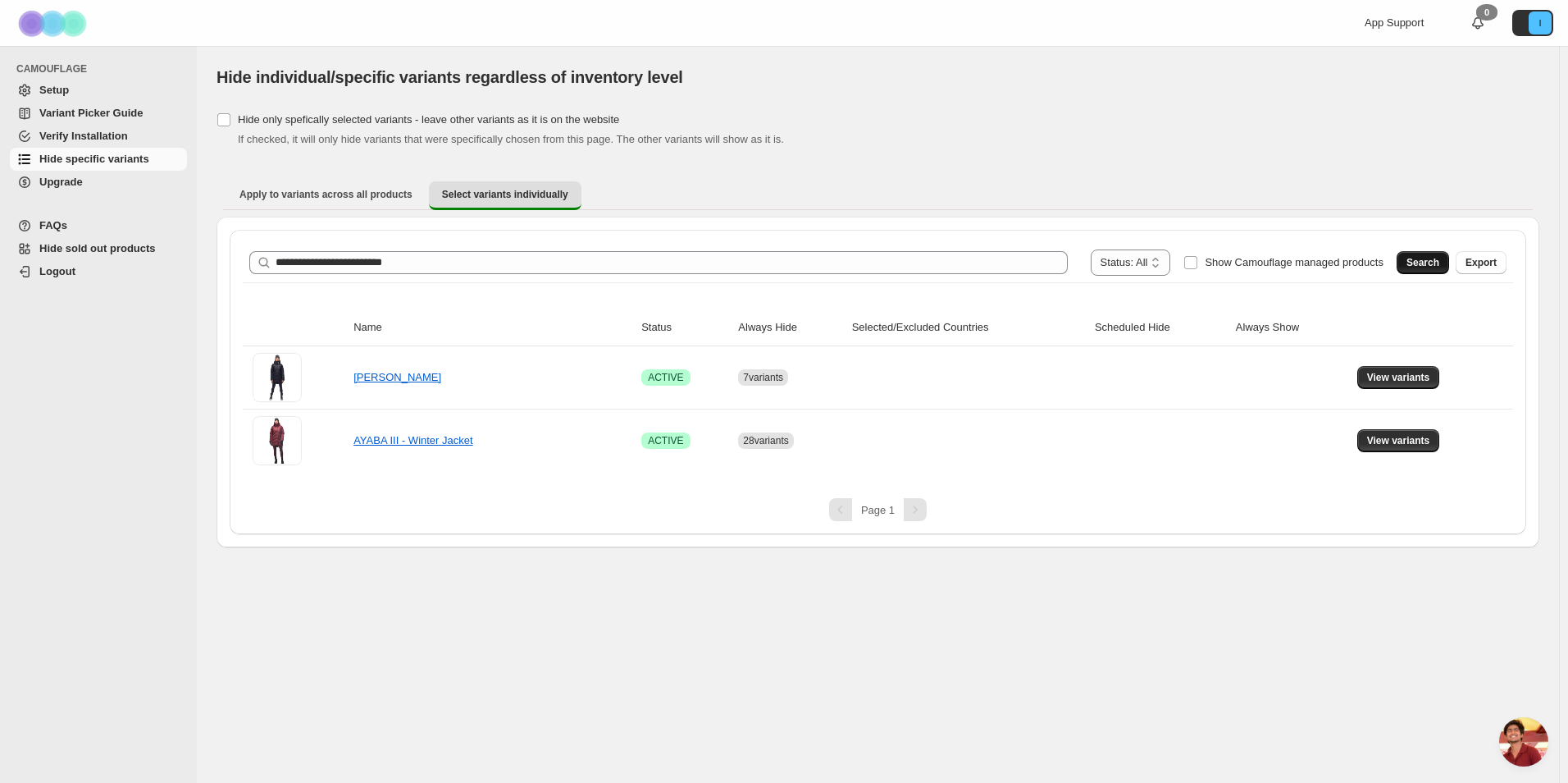
click at [1447, 260] on button "Search" at bounding box center [1422, 262] width 53 height 23
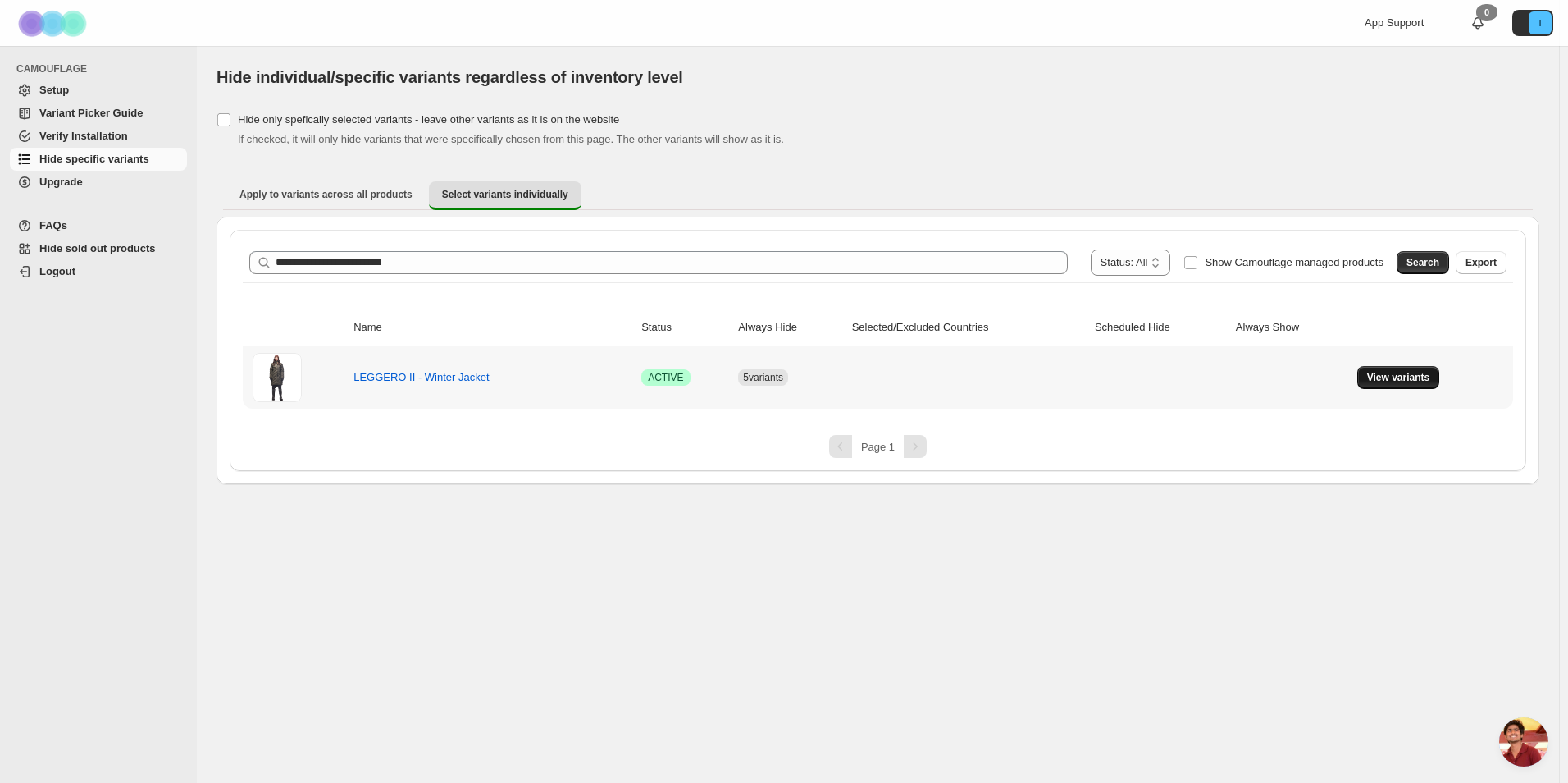
click at [1429, 380] on button "View variants" at bounding box center [1398, 376] width 83 height 23
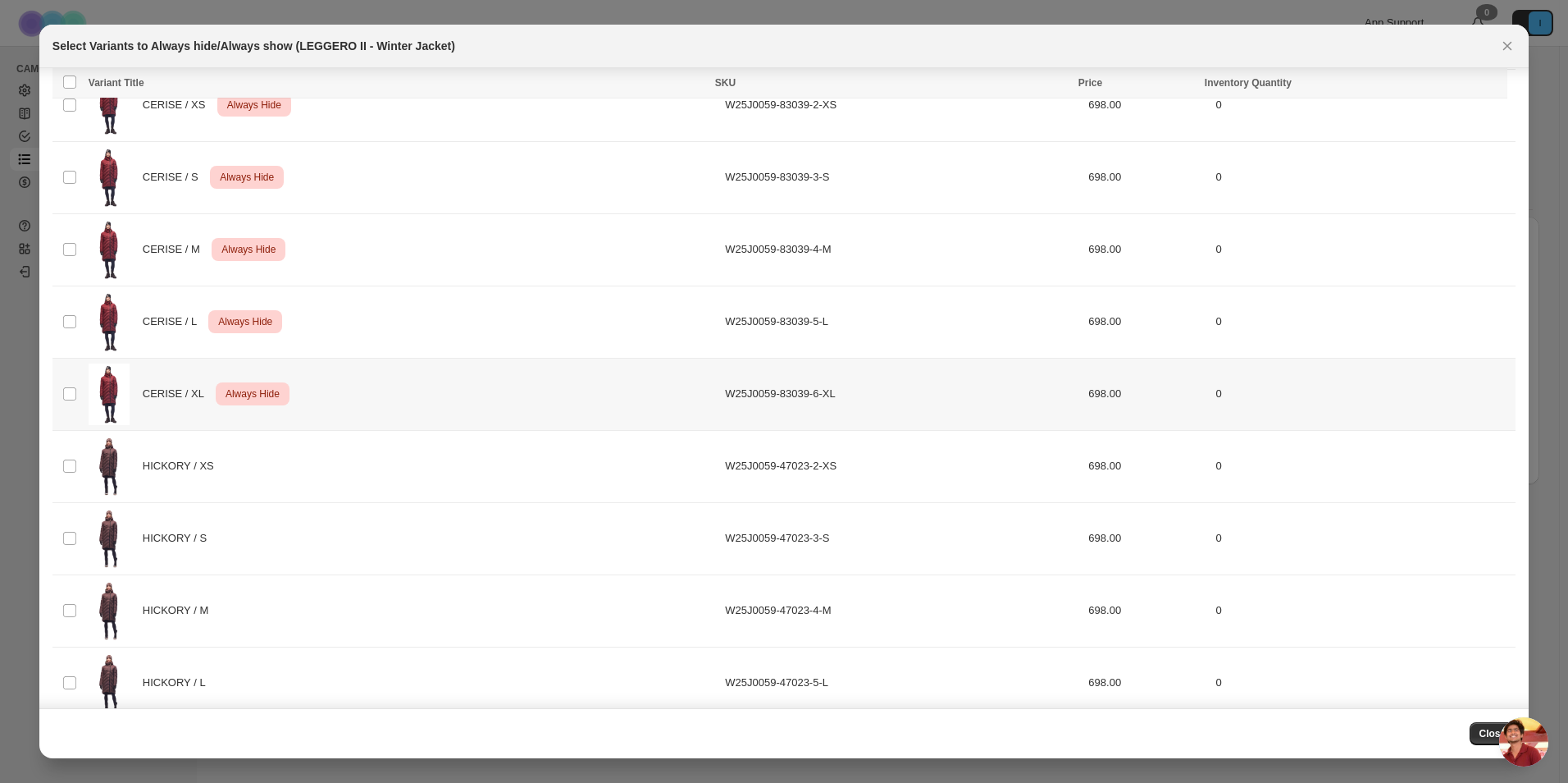
scroll to position [768, 0]
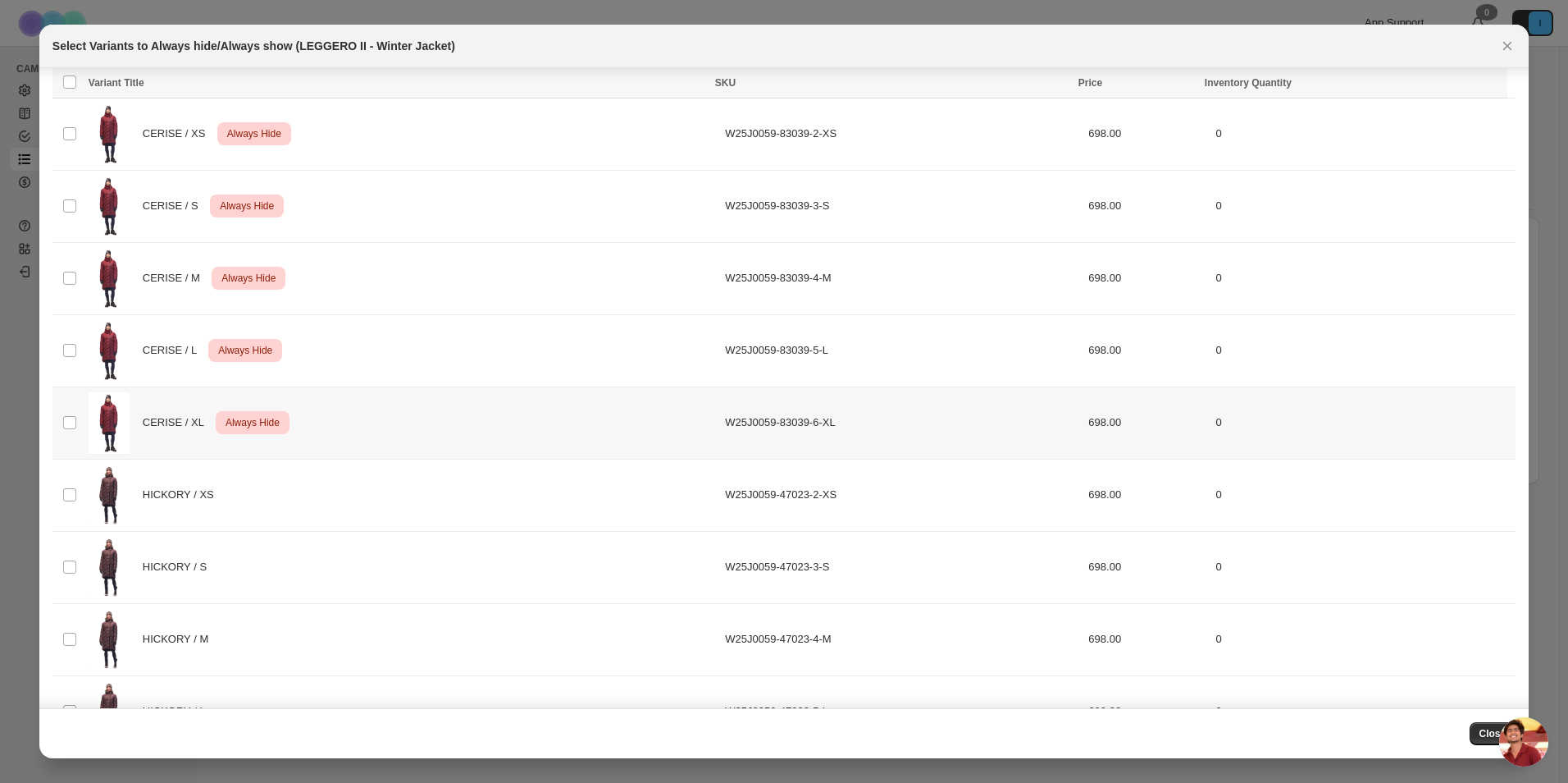
click at [74, 410] on td "Select product variant" at bounding box center [68, 422] width 31 height 72
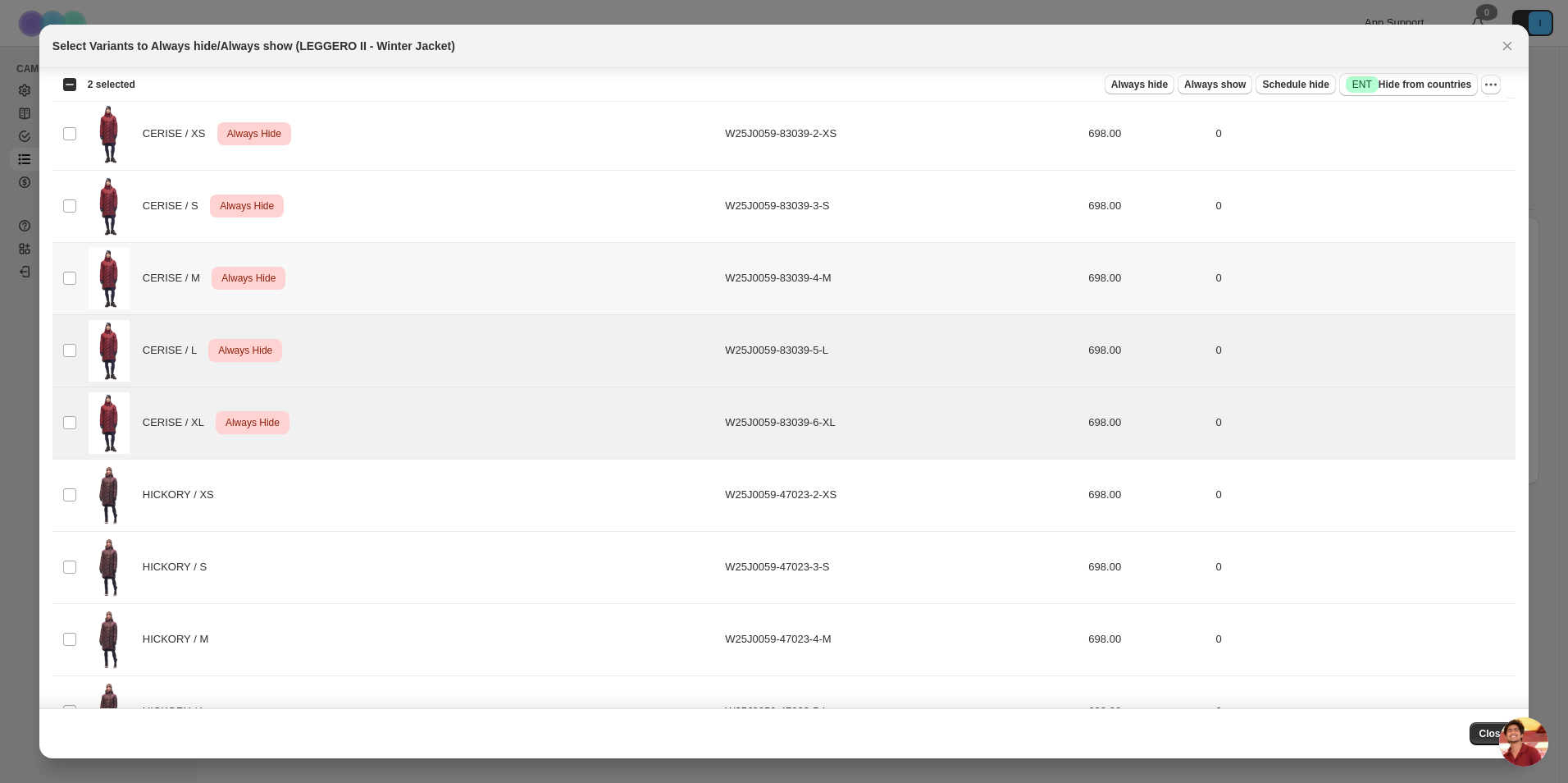
click at [53, 274] on td "Select product variant" at bounding box center [68, 278] width 31 height 72
click at [73, 215] on td "Select product variant" at bounding box center [68, 206] width 31 height 72
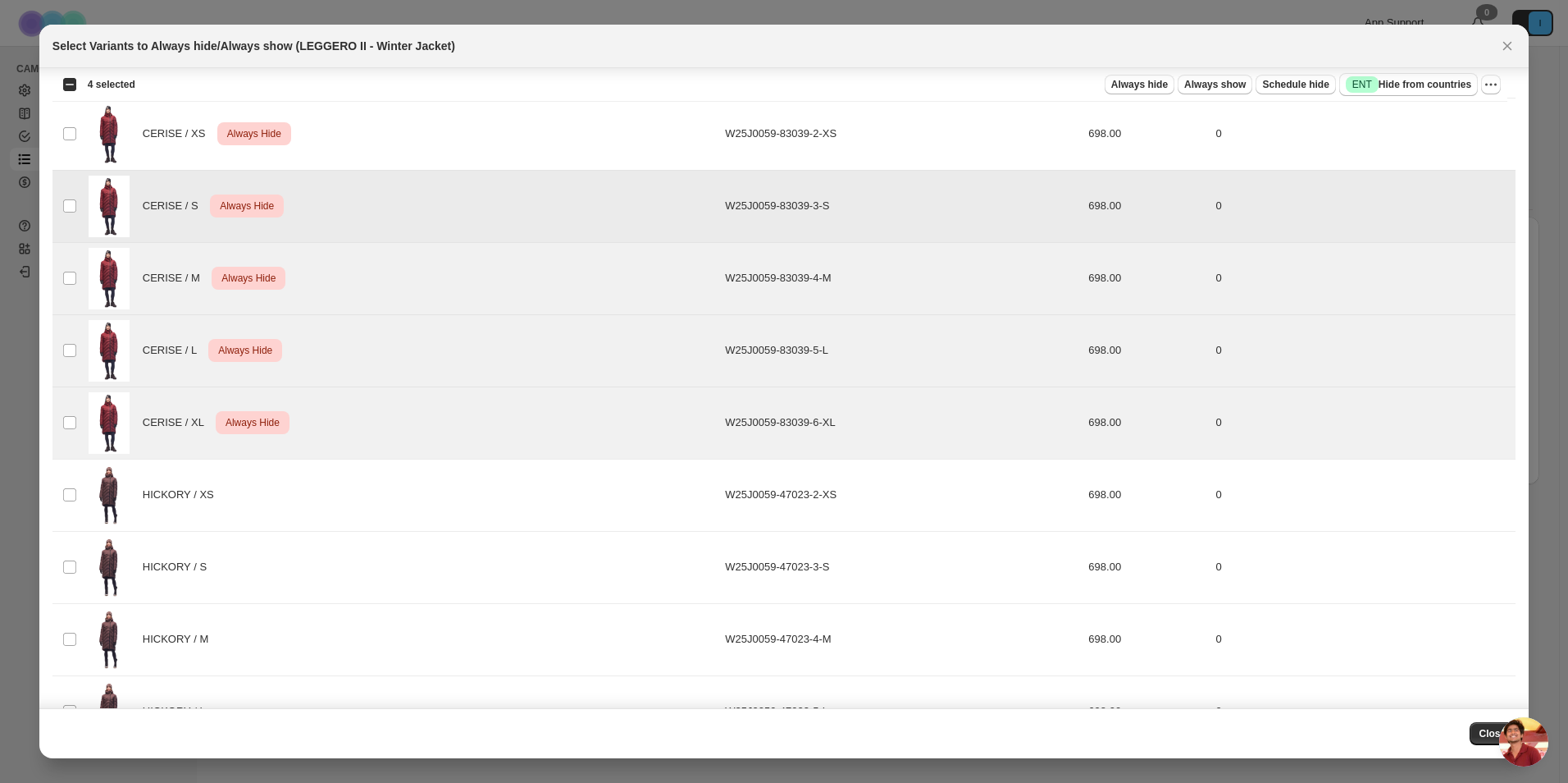
click at [68, 155] on td "Select product variant" at bounding box center [68, 135] width 31 height 72
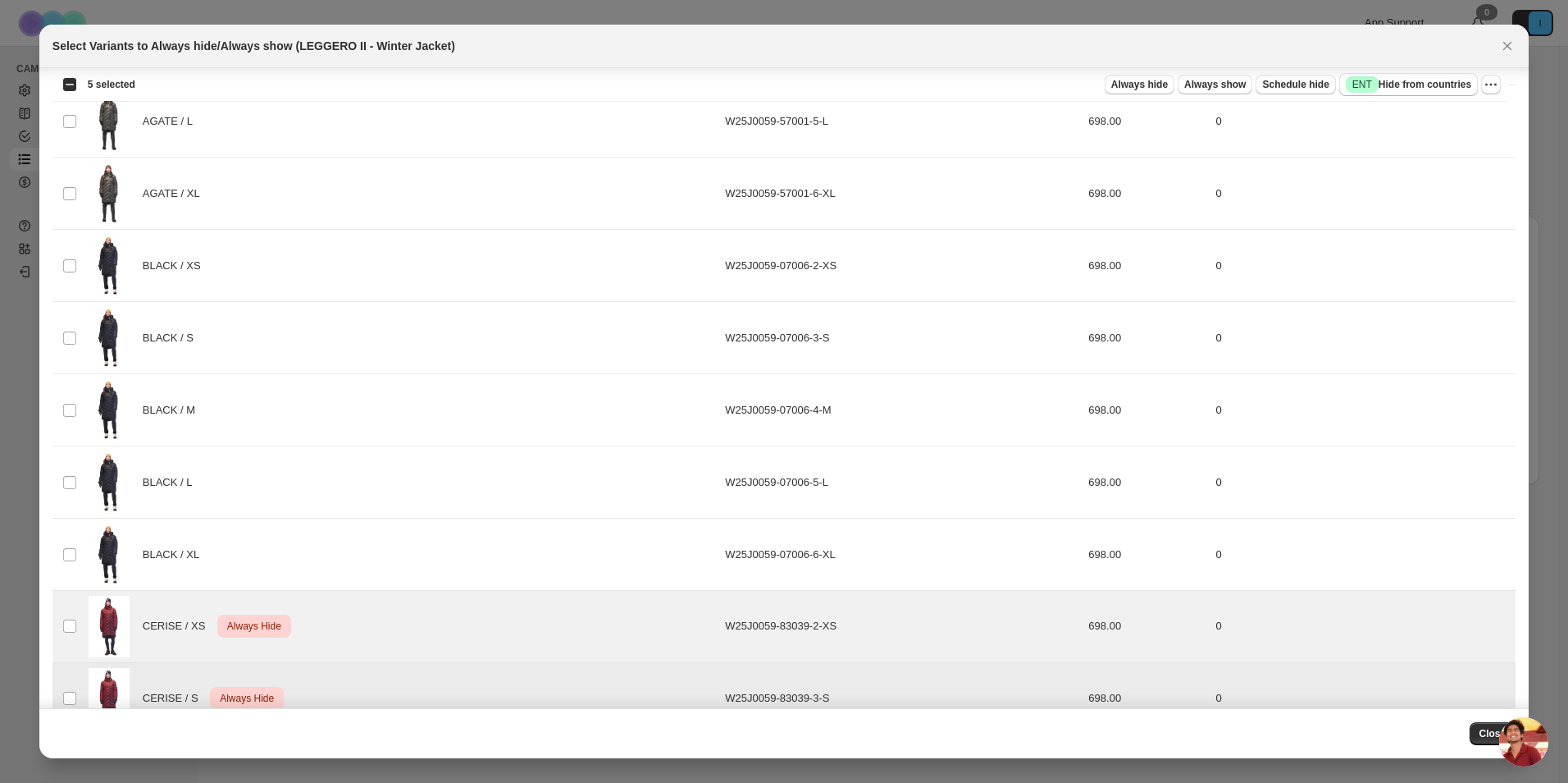
scroll to position [0, 0]
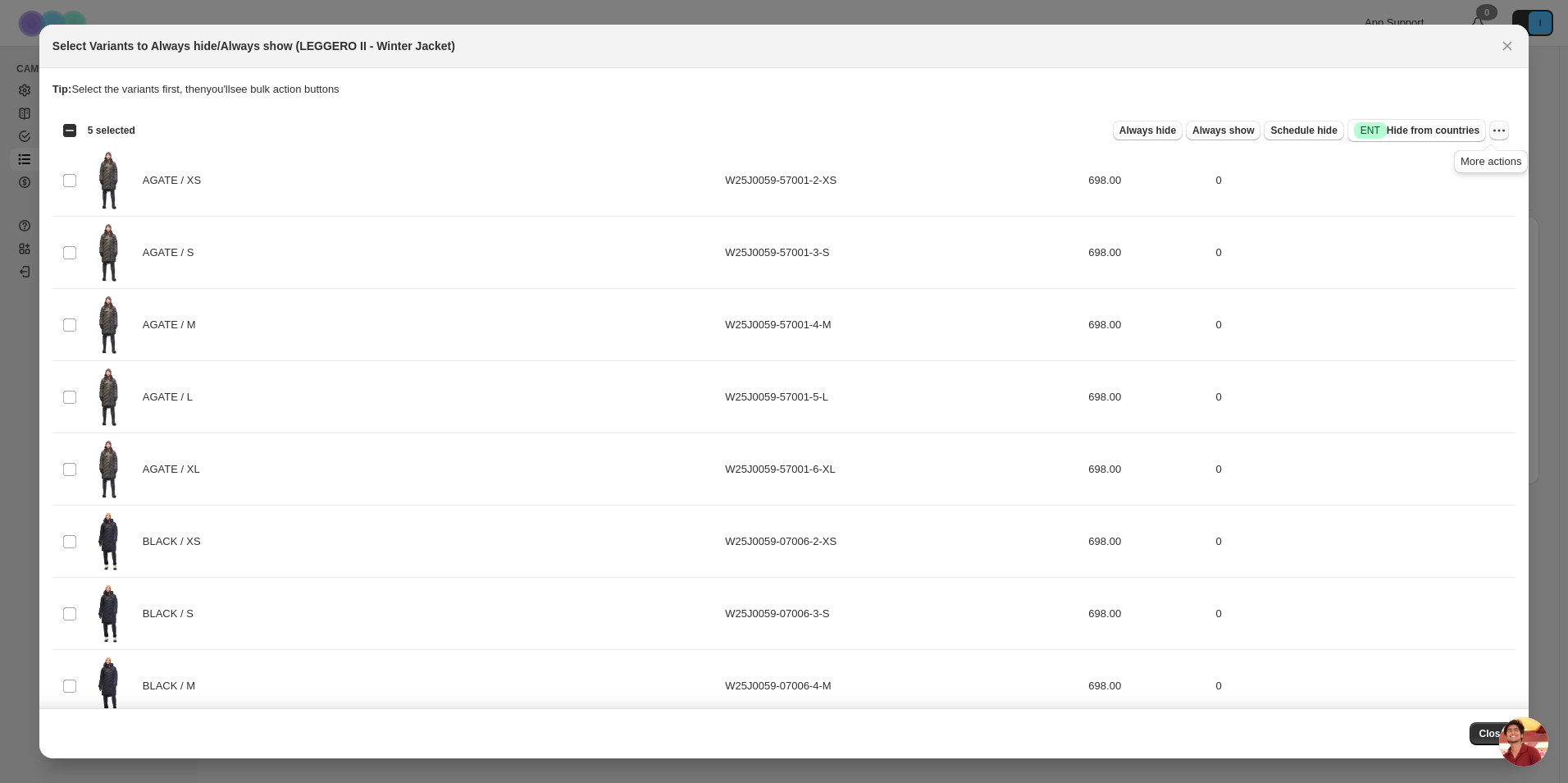
click at [1492, 132] on icon "More actions" at bounding box center [1499, 130] width 17 height 17
click at [1445, 164] on span "Undo always hide" at bounding box center [1414, 162] width 84 height 13
